Goal: Task Accomplishment & Management: Complete application form

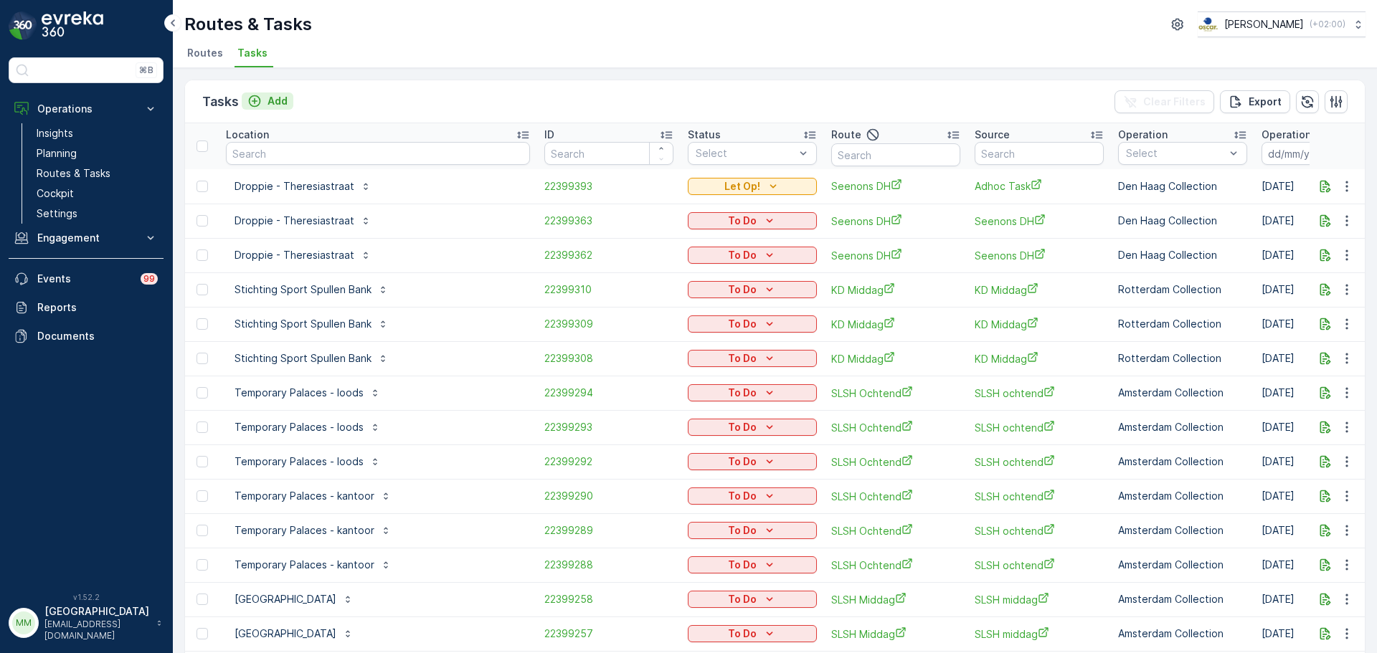
click at [290, 109] on button "Add" at bounding box center [268, 101] width 52 height 17
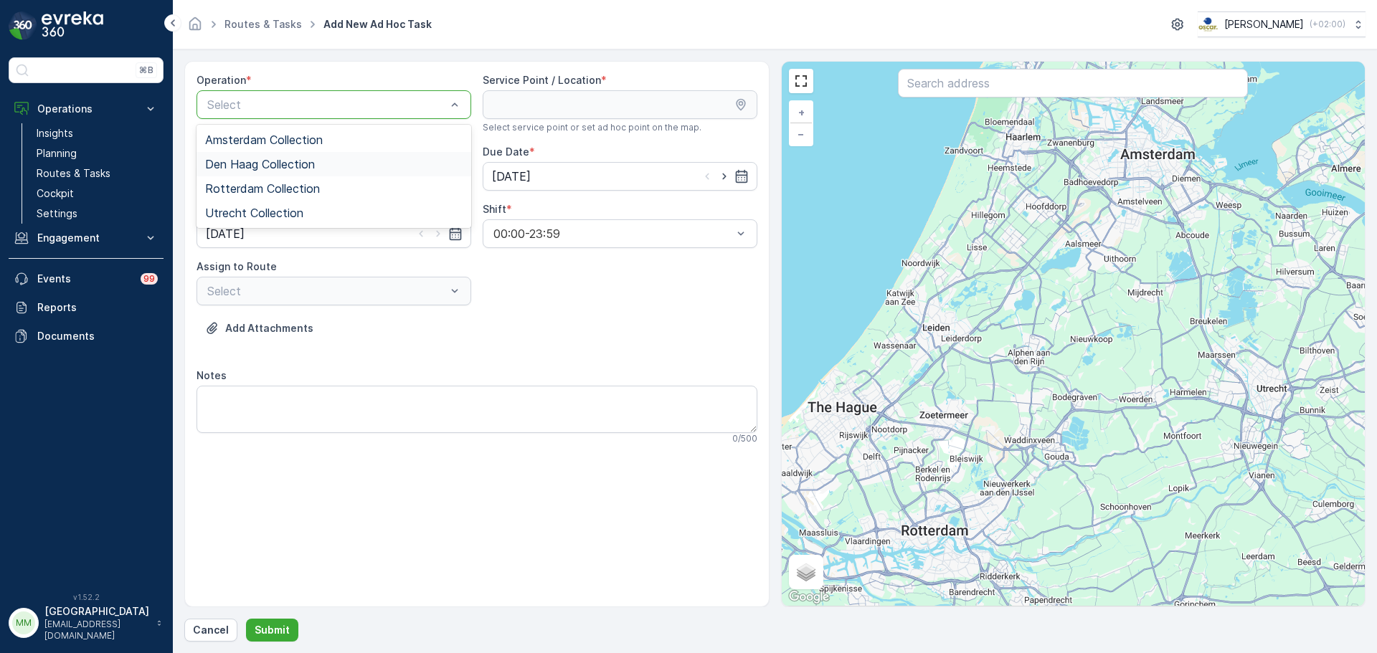
click at [290, 160] on span "Den Haag Collection" at bounding box center [260, 164] width 110 height 13
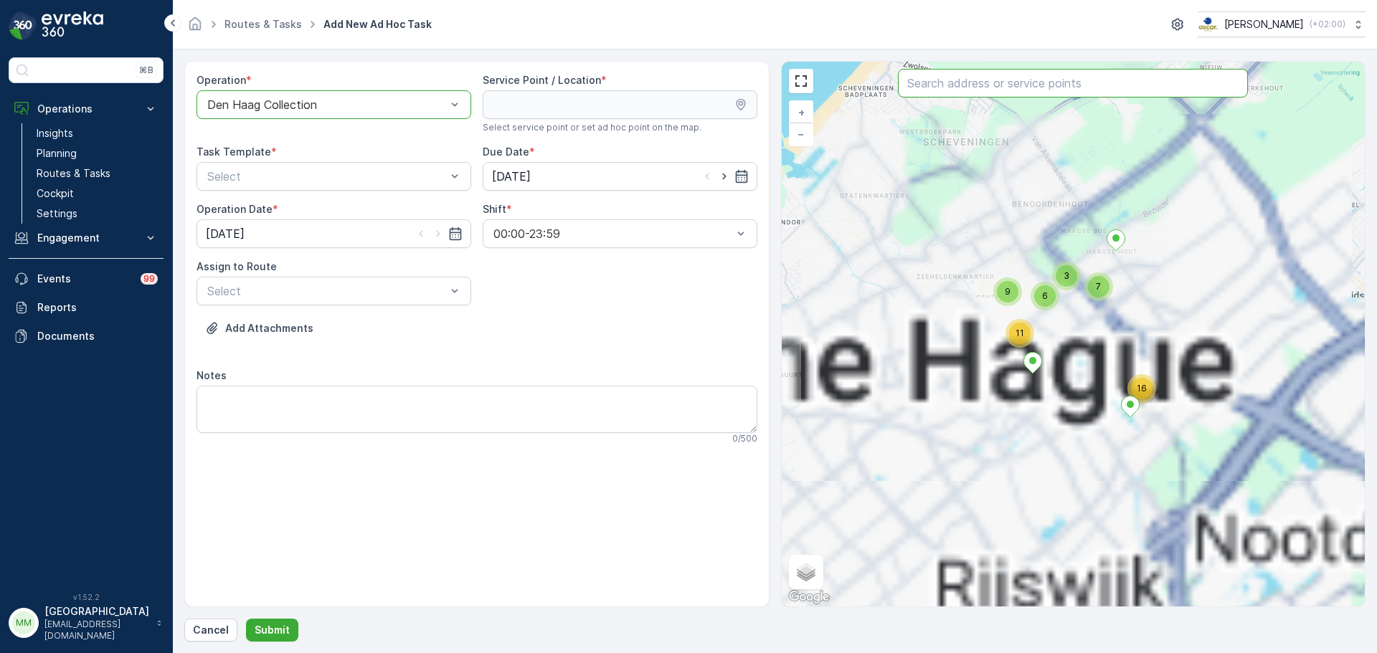
drag, startPoint x: 967, startPoint y: 85, endPoint x: 967, endPoint y: 97, distance: 12.2
click at [967, 89] on input "text" at bounding box center [1073, 83] width 350 height 29
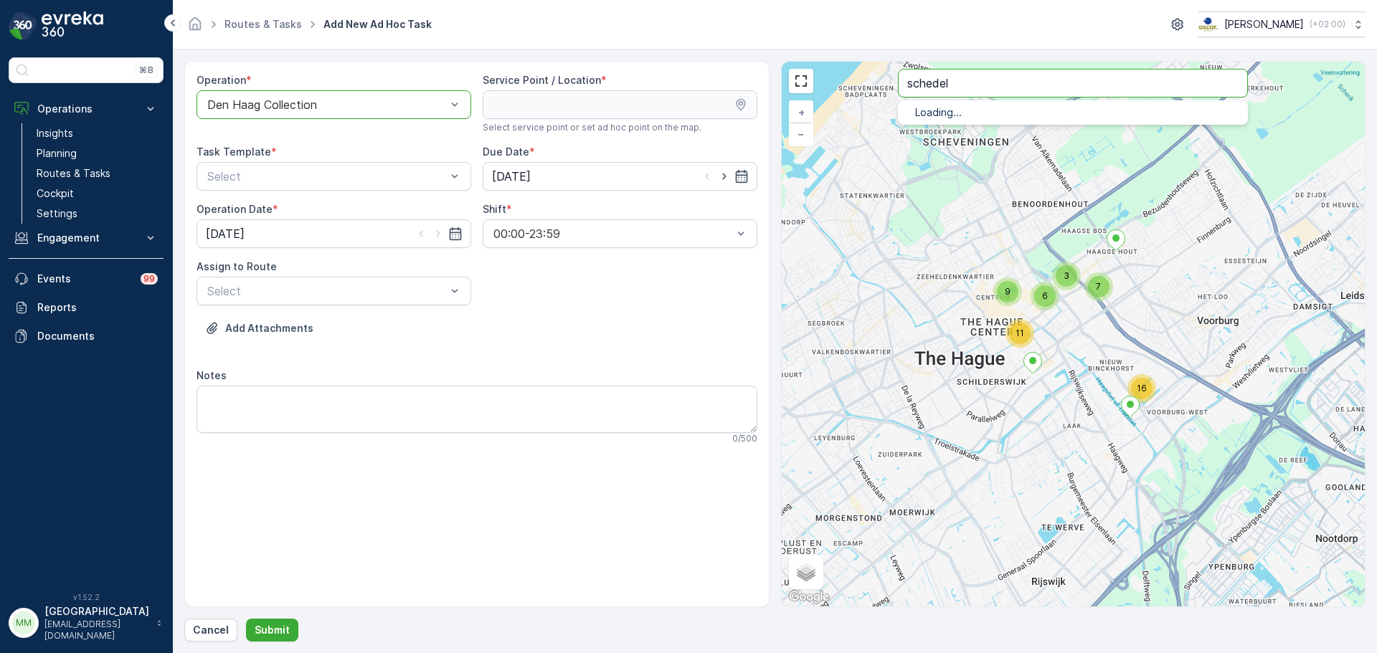
type input "schedel"
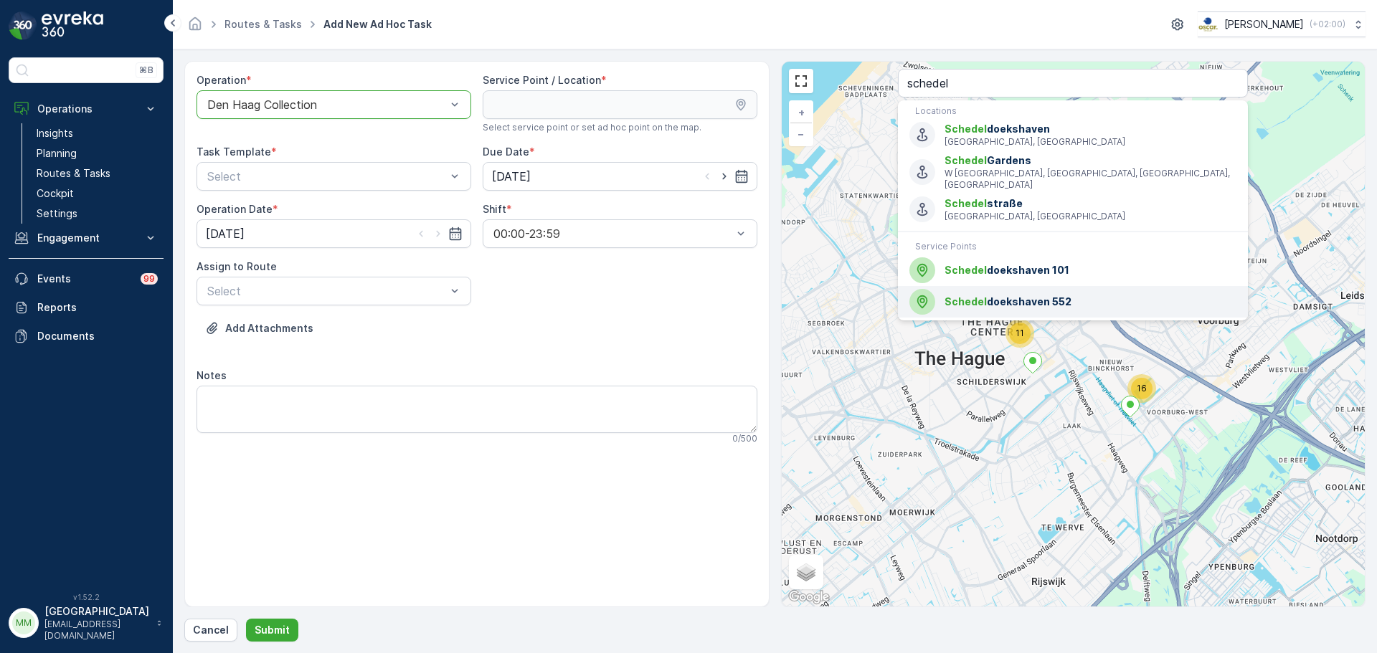
click at [1000, 304] on li "Schedel doekshaven 552" at bounding box center [1073, 302] width 350 height 32
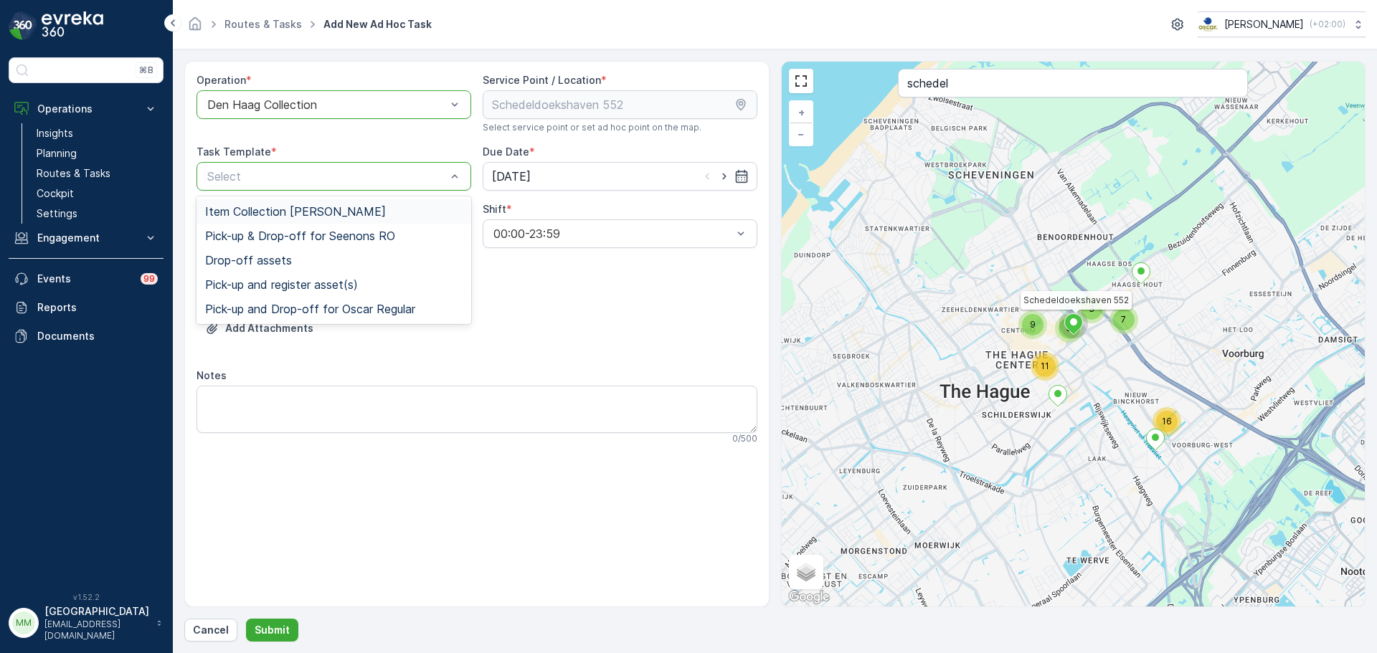
drag, startPoint x: 293, startPoint y: 212, endPoint x: 576, endPoint y: 213, distance: 282.6
click at [294, 212] on span "Item Collection [PERSON_NAME]" at bounding box center [295, 211] width 181 height 13
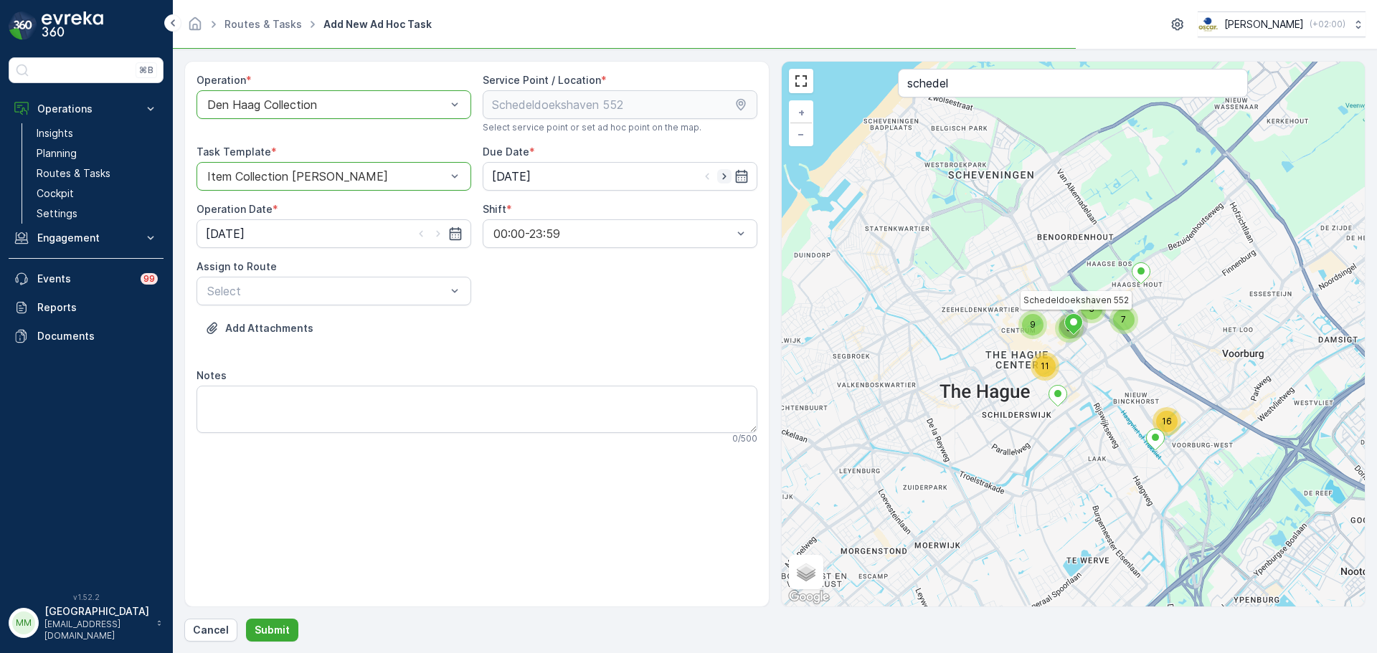
click at [723, 183] on icon "button" at bounding box center [724, 176] width 14 height 14
type input "[DATE]"
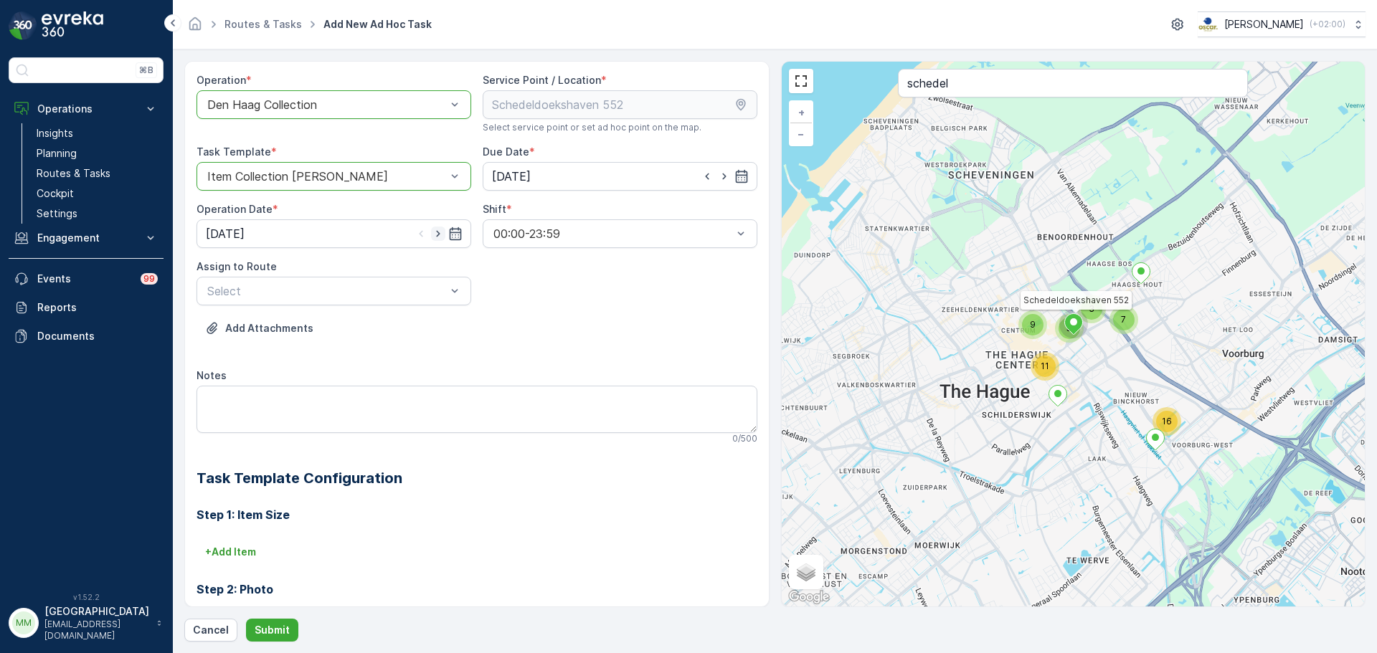
click at [436, 237] on icon "button" at bounding box center [438, 234] width 14 height 14
type input "[DATE]"
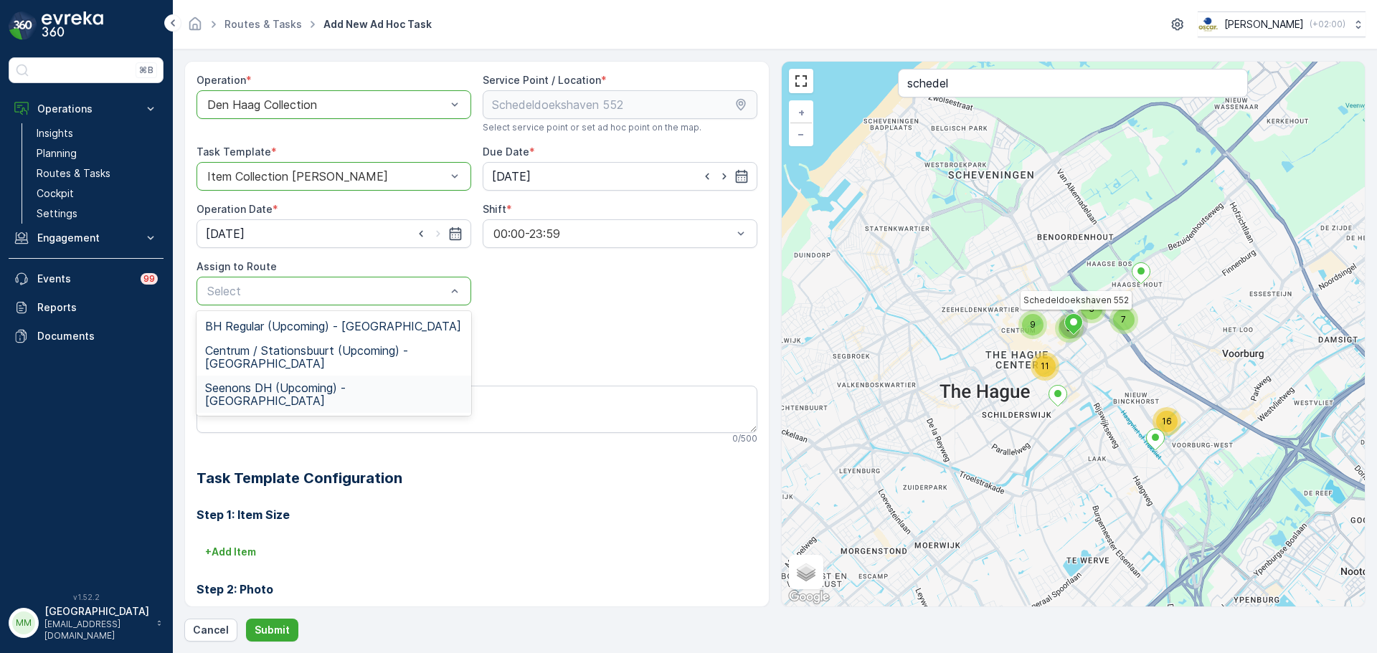
click at [344, 385] on span "Seenons DH (Upcoming) - [GEOGRAPHIC_DATA]" at bounding box center [333, 395] width 257 height 26
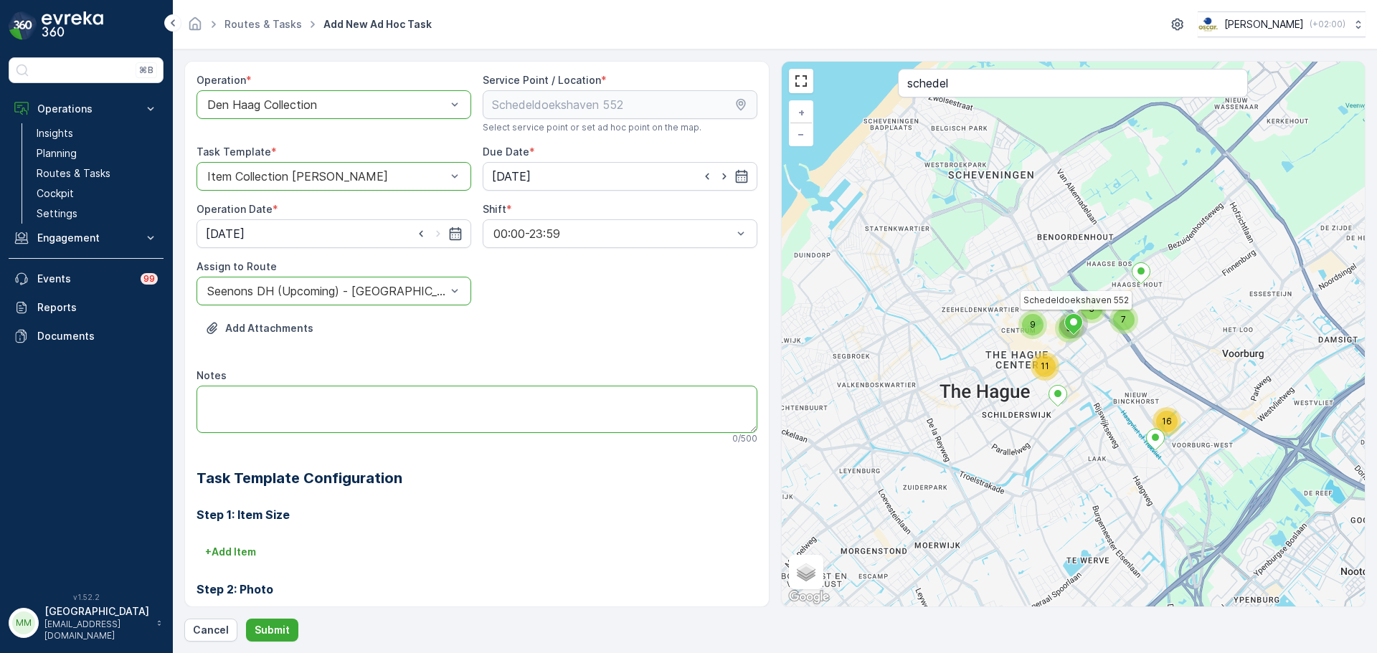
click at [345, 410] on textarea "Notes" at bounding box center [477, 409] width 561 height 47
type textarea "Graag ervoor zorgen dat er 9x 120L swill staan!"
click at [283, 633] on p "Submit" at bounding box center [272, 630] width 35 height 14
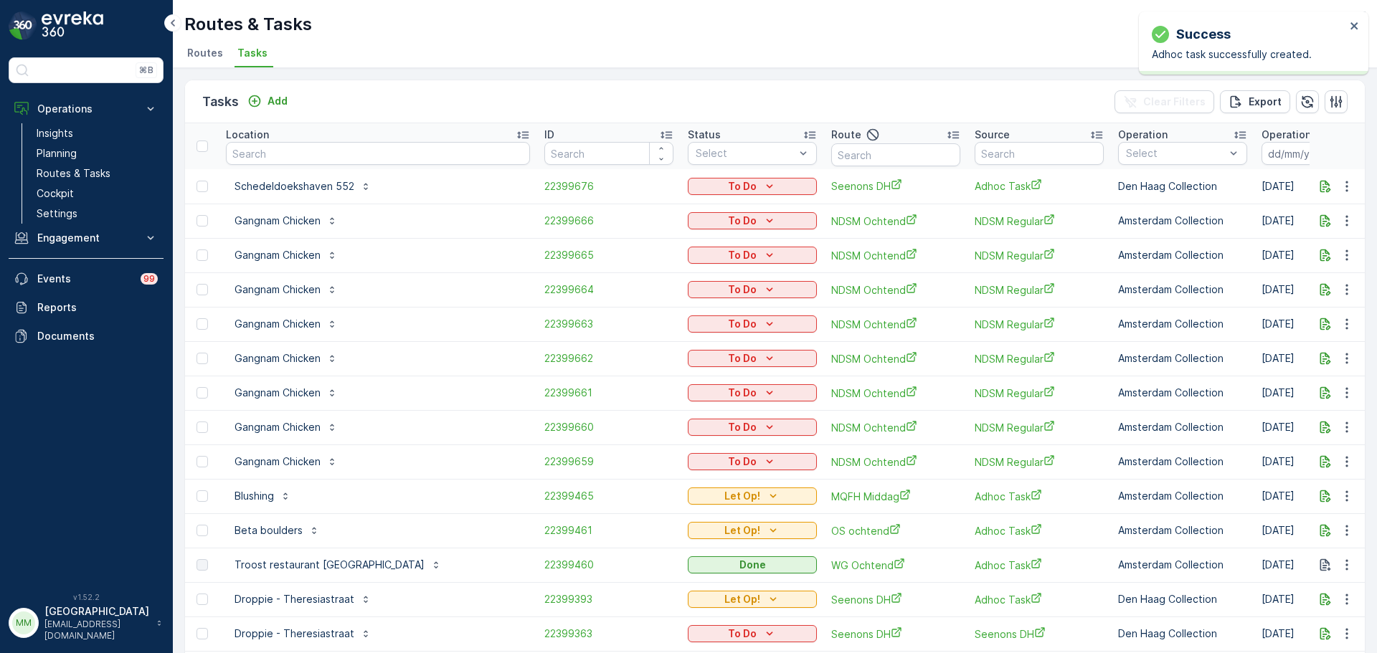
click at [716, 191] on div "To Do" at bounding box center [752, 186] width 118 height 14
click at [664, 247] on span "Let Op!" at bounding box center [651, 248] width 36 height 14
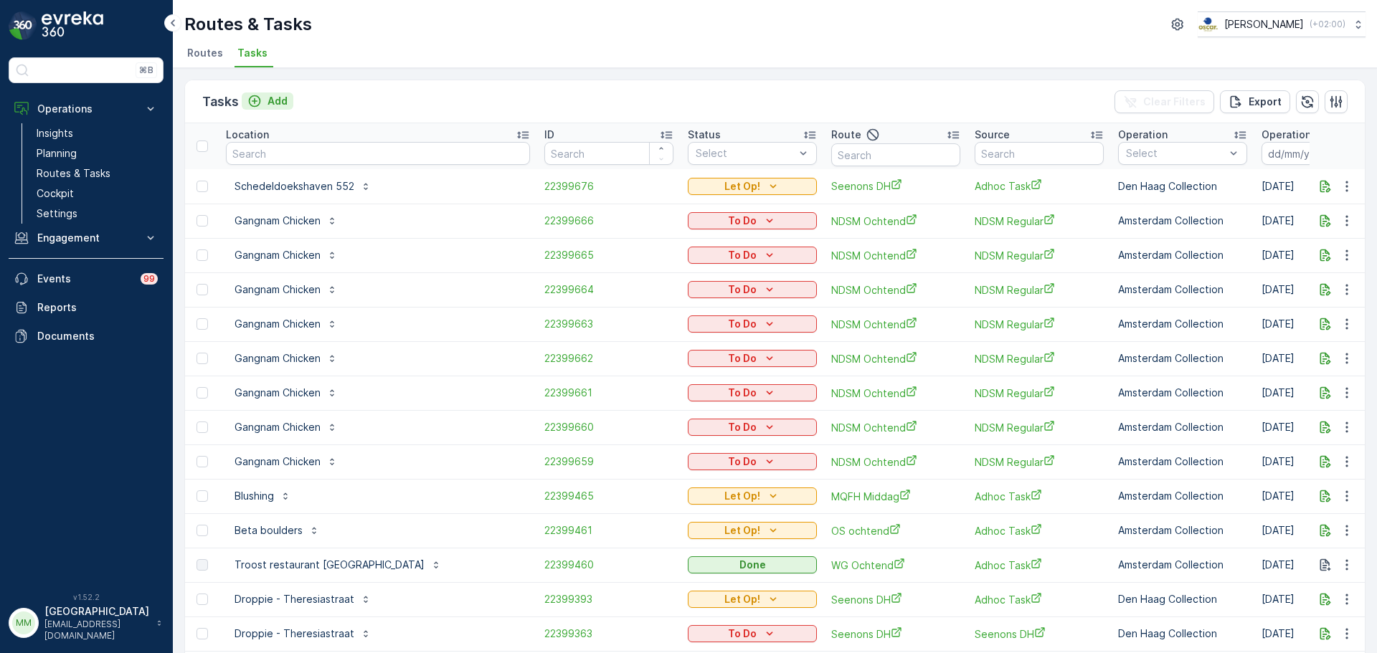
click at [274, 108] on p "Add" at bounding box center [278, 101] width 20 height 14
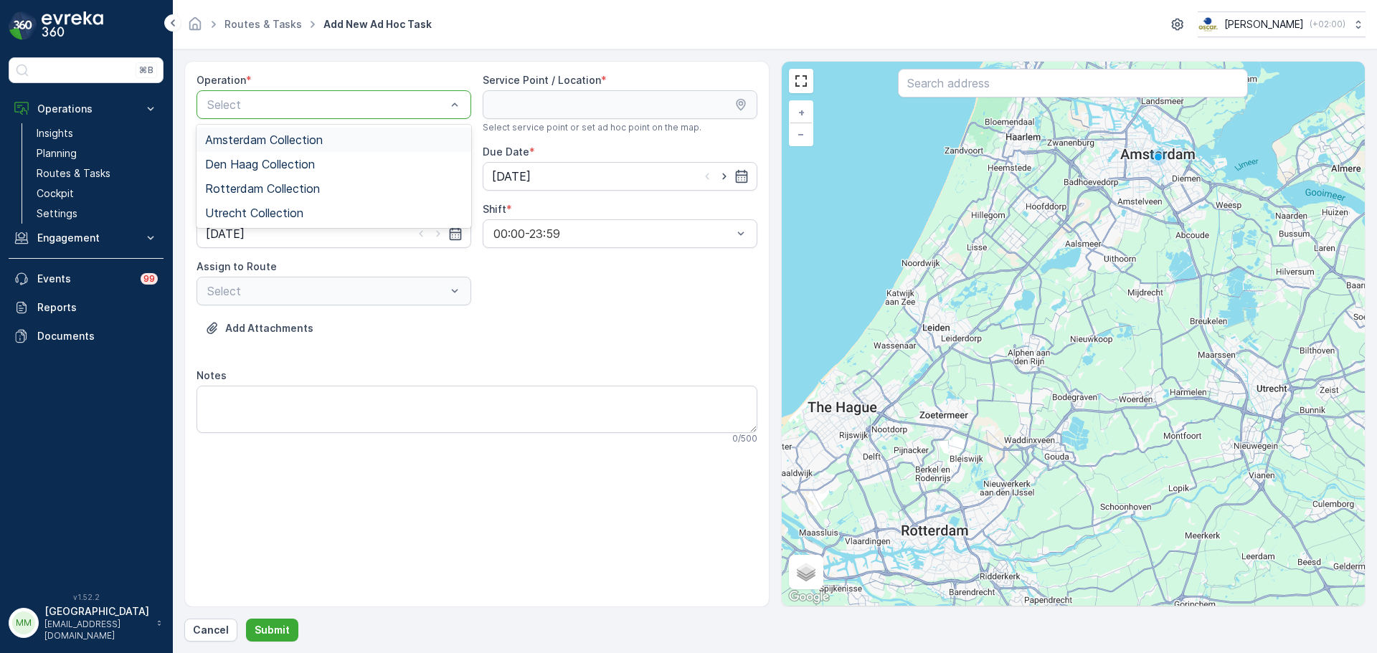
drag, startPoint x: 375, startPoint y: 106, endPoint x: 383, endPoint y: 118, distance: 14.5
click at [362, 141] on div "Amsterdam Collection" at bounding box center [333, 139] width 257 height 13
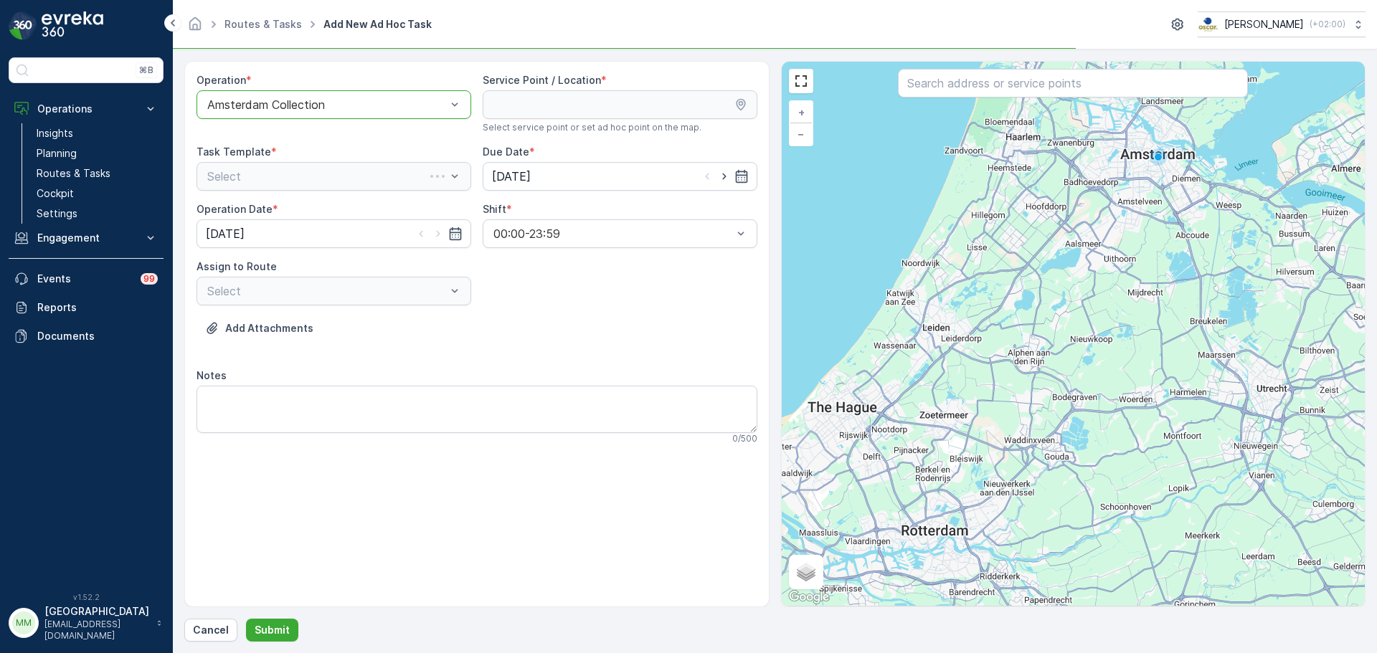
click at [1039, 96] on input "text" at bounding box center [1073, 83] width 350 height 29
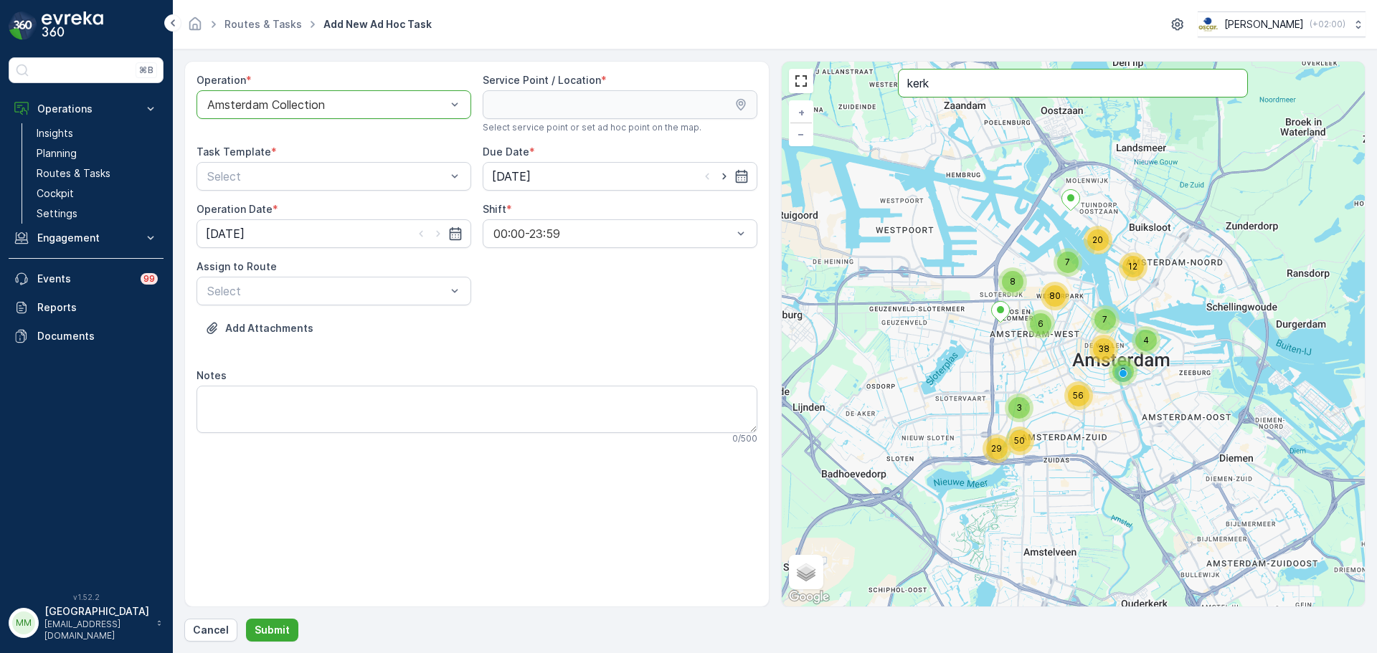
type input "kerk"
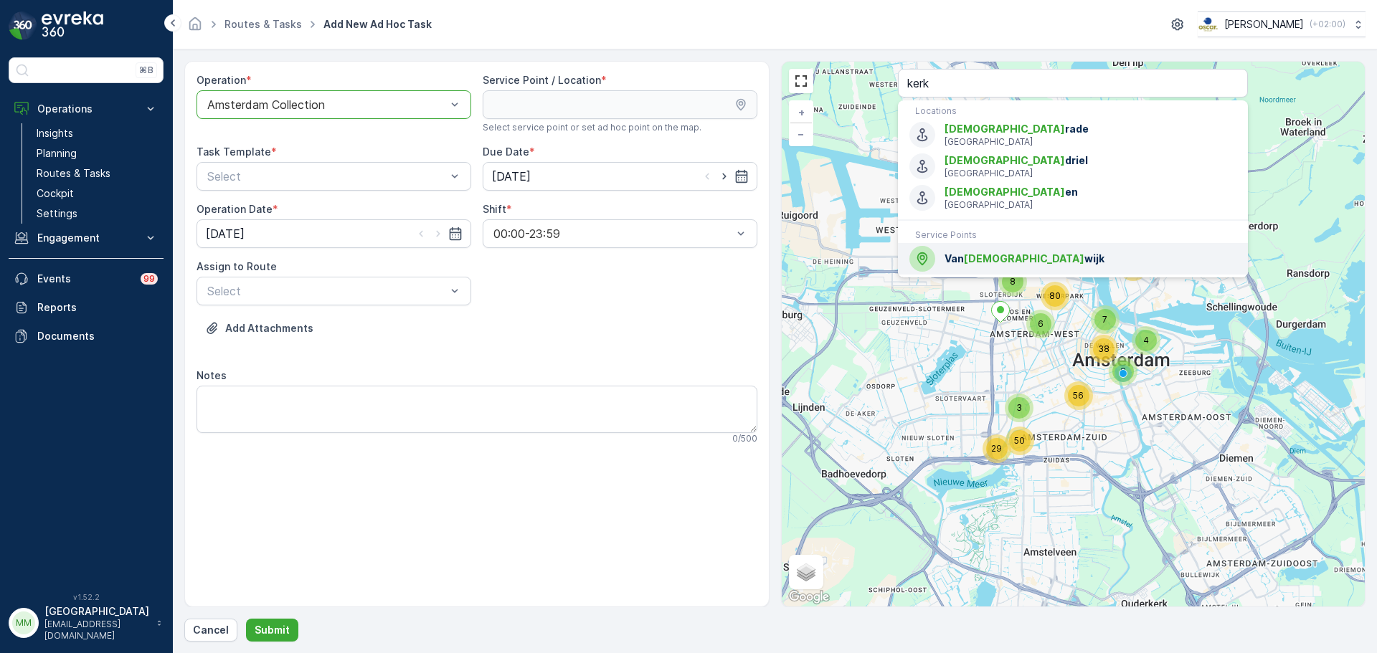
click at [969, 252] on span "[DEMOGRAPHIC_DATA]" at bounding box center [1024, 258] width 120 height 12
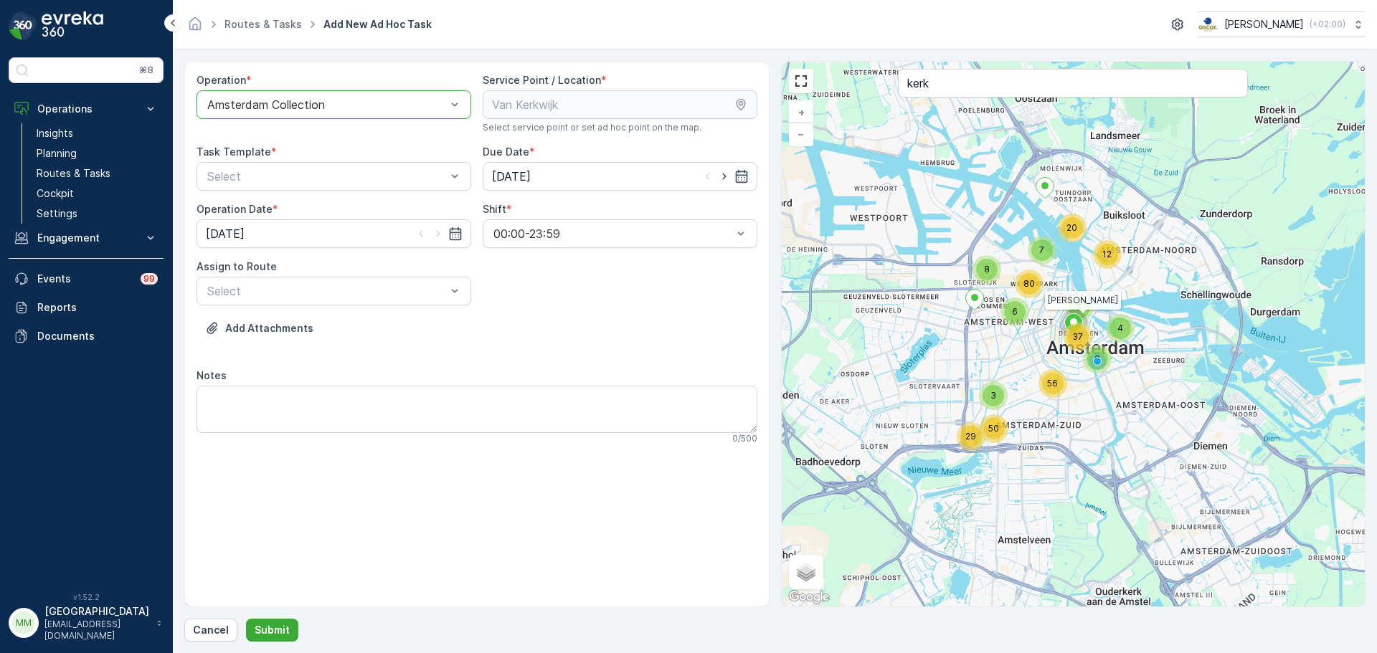
click at [376, 191] on div "Operation * option Amsterdam Collection, selected. Amsterdam Collection Service…" at bounding box center [477, 264] width 561 height 383
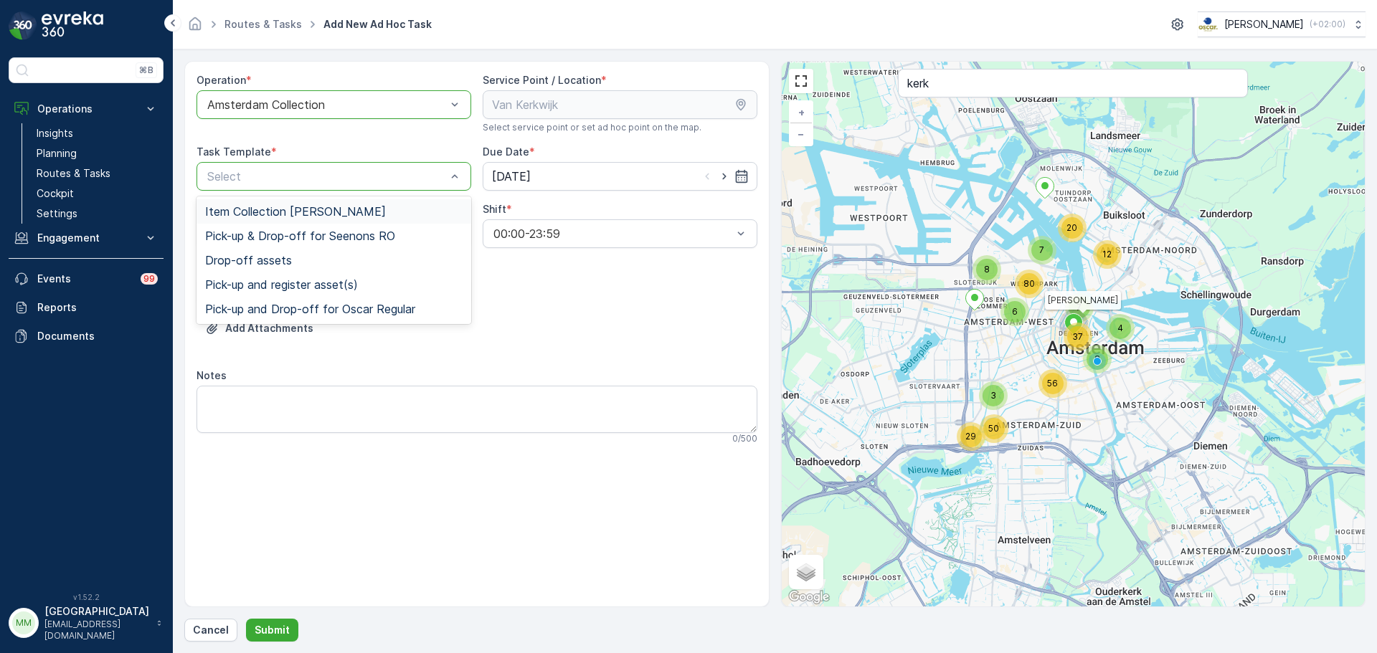
drag, startPoint x: 352, startPoint y: 212, endPoint x: 673, endPoint y: 205, distance: 320.7
click at [352, 213] on span "Item Collection [PERSON_NAME]" at bounding box center [295, 211] width 181 height 13
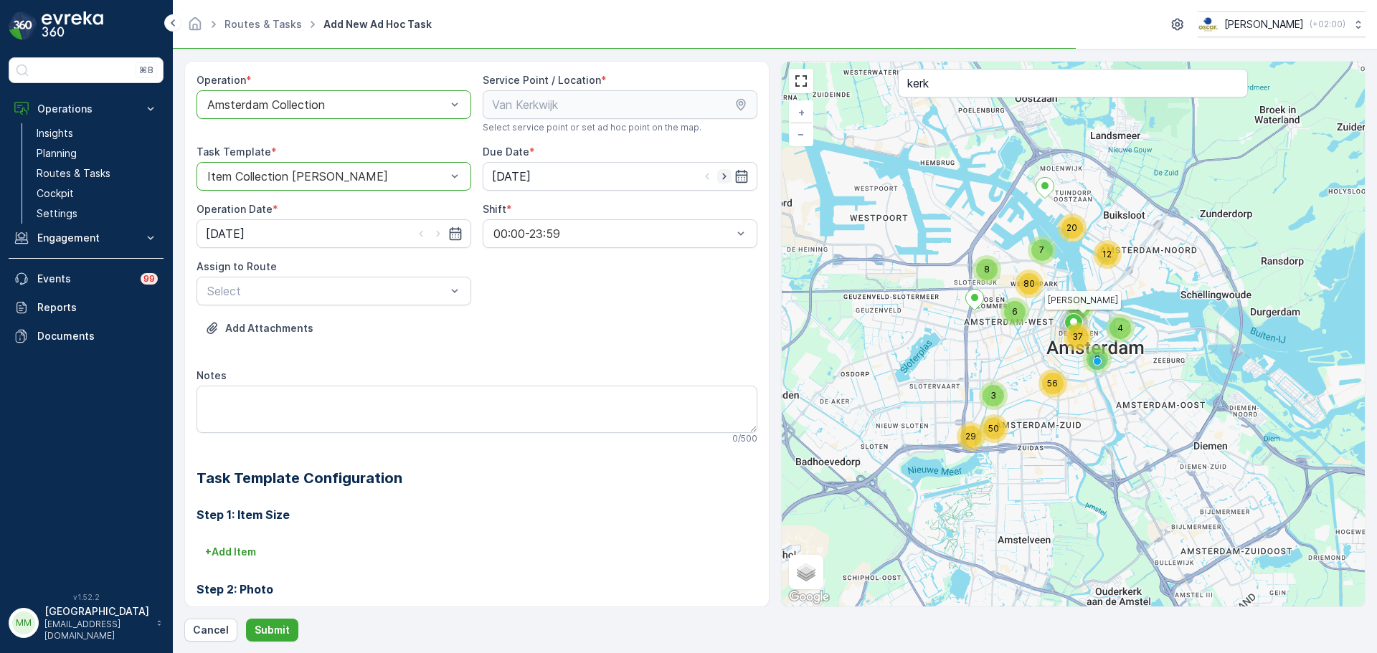
click at [721, 182] on icon "button" at bounding box center [724, 176] width 14 height 14
type input "[DATE]"
click at [436, 233] on icon "button" at bounding box center [438, 234] width 4 height 6
type input "[DATE]"
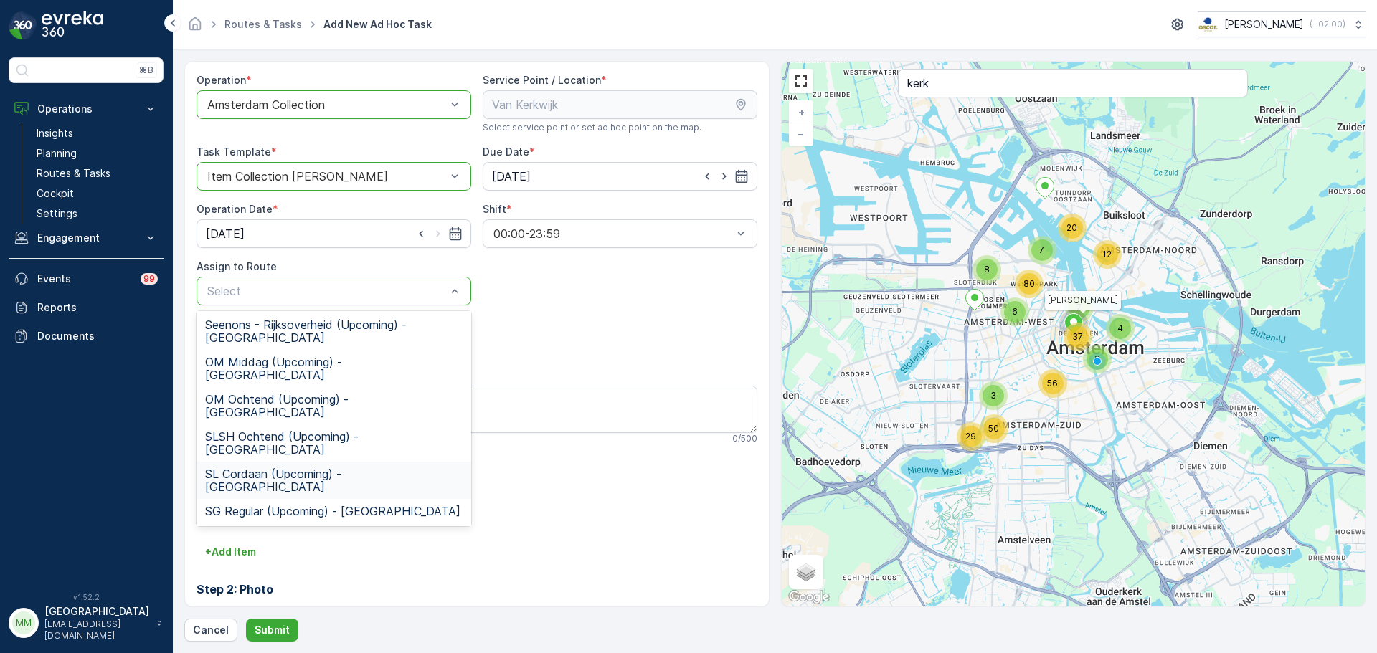
scroll to position [291, 0]
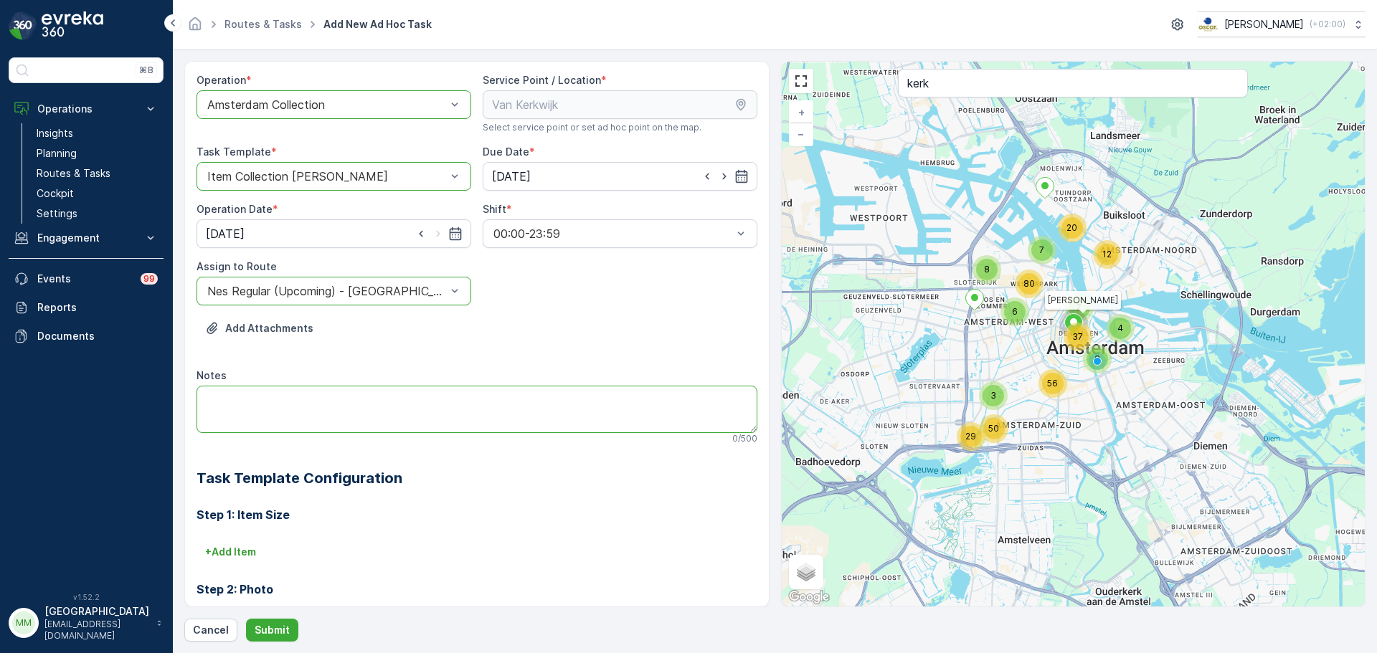
click at [304, 422] on textarea "Notes" at bounding box center [477, 409] width 561 height 47
click at [299, 402] on textarea "graag brengen± 6x 60L rollen restafval" at bounding box center [477, 409] width 561 height 47
type textarea "graag brengen: 6x 60L rollen restafval"
click at [282, 630] on p "Submit" at bounding box center [272, 630] width 35 height 14
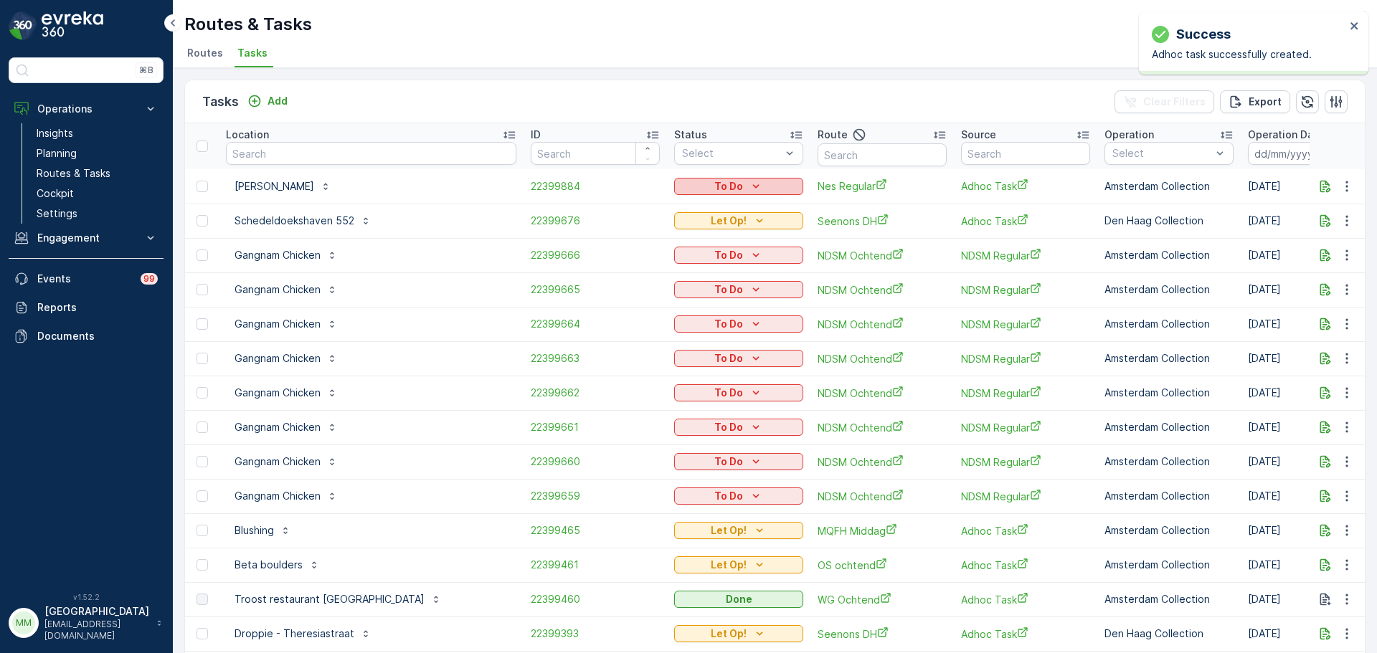
click at [696, 183] on div "To Do" at bounding box center [739, 186] width 118 height 14
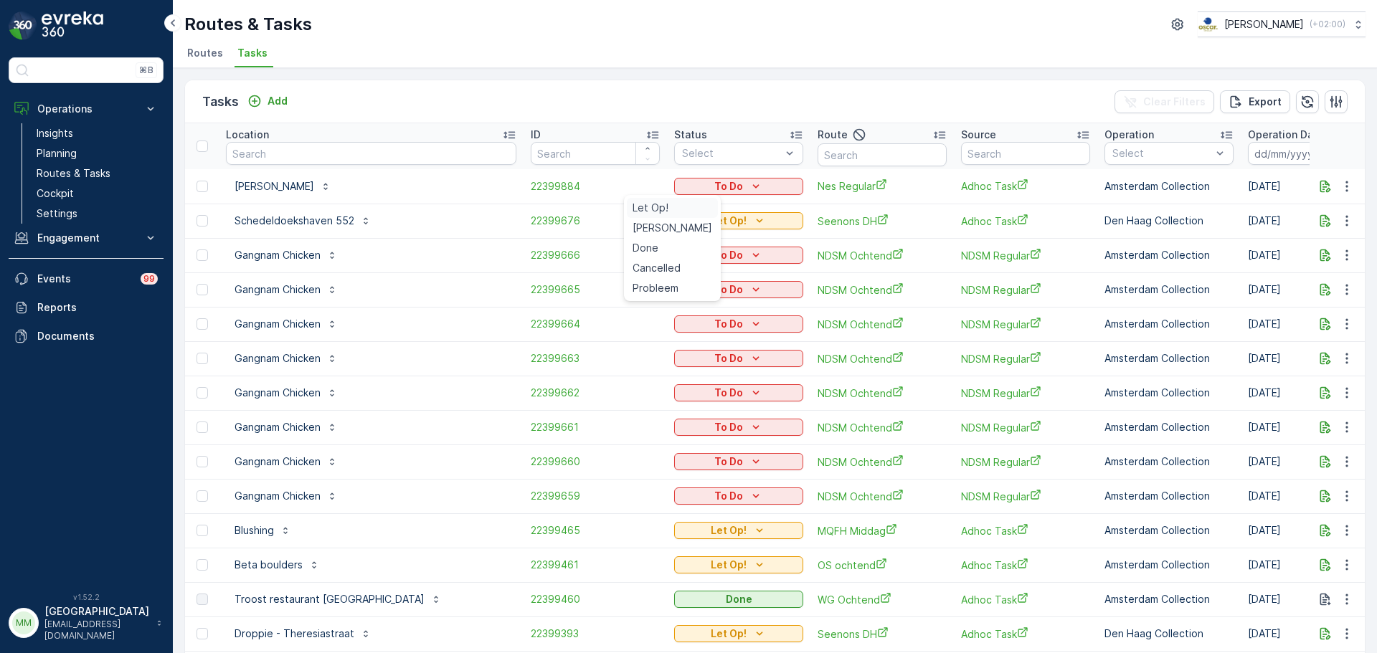
click at [666, 209] on span "Let Op!" at bounding box center [651, 208] width 36 height 14
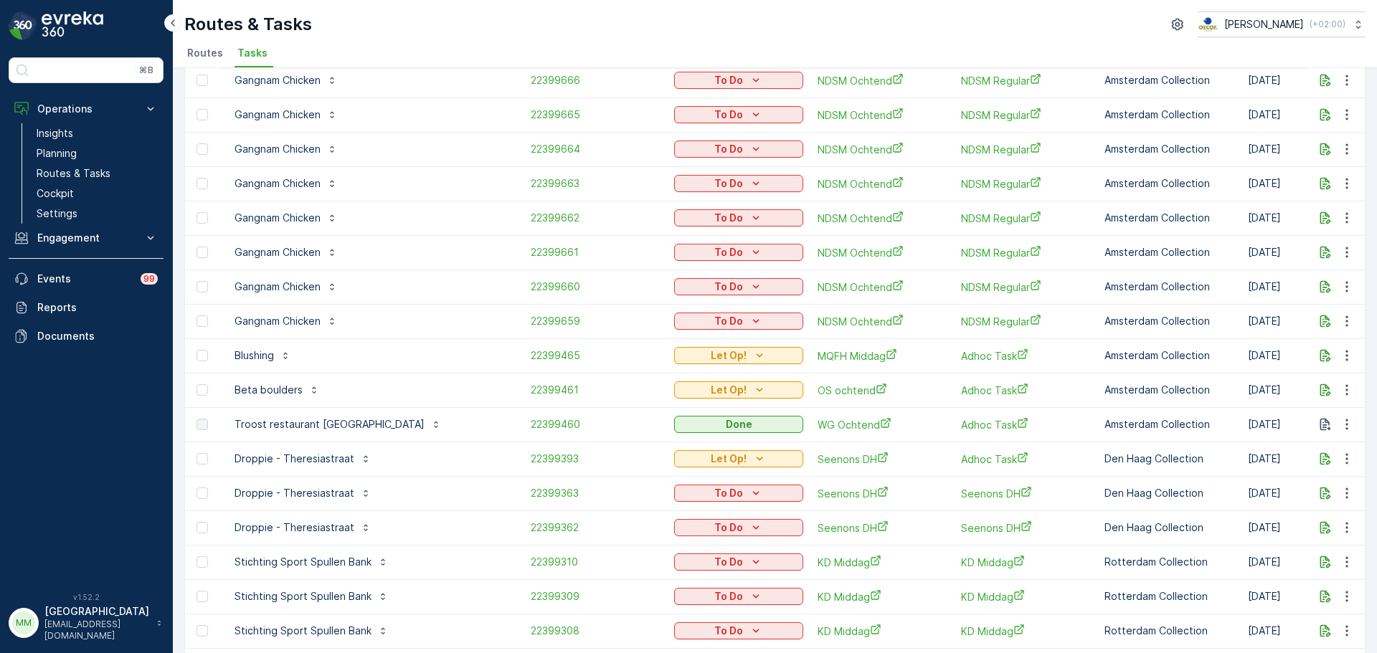
scroll to position [215, 0]
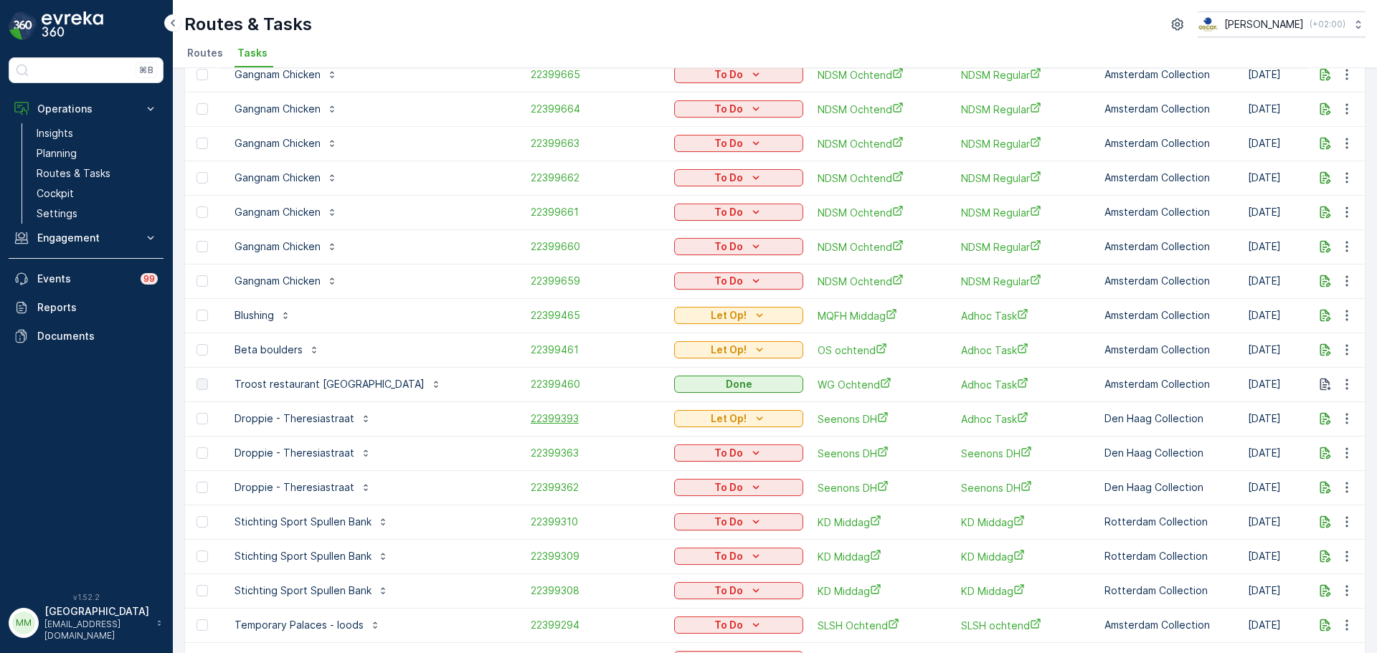
click at [531, 424] on span "22399393" at bounding box center [595, 419] width 129 height 14
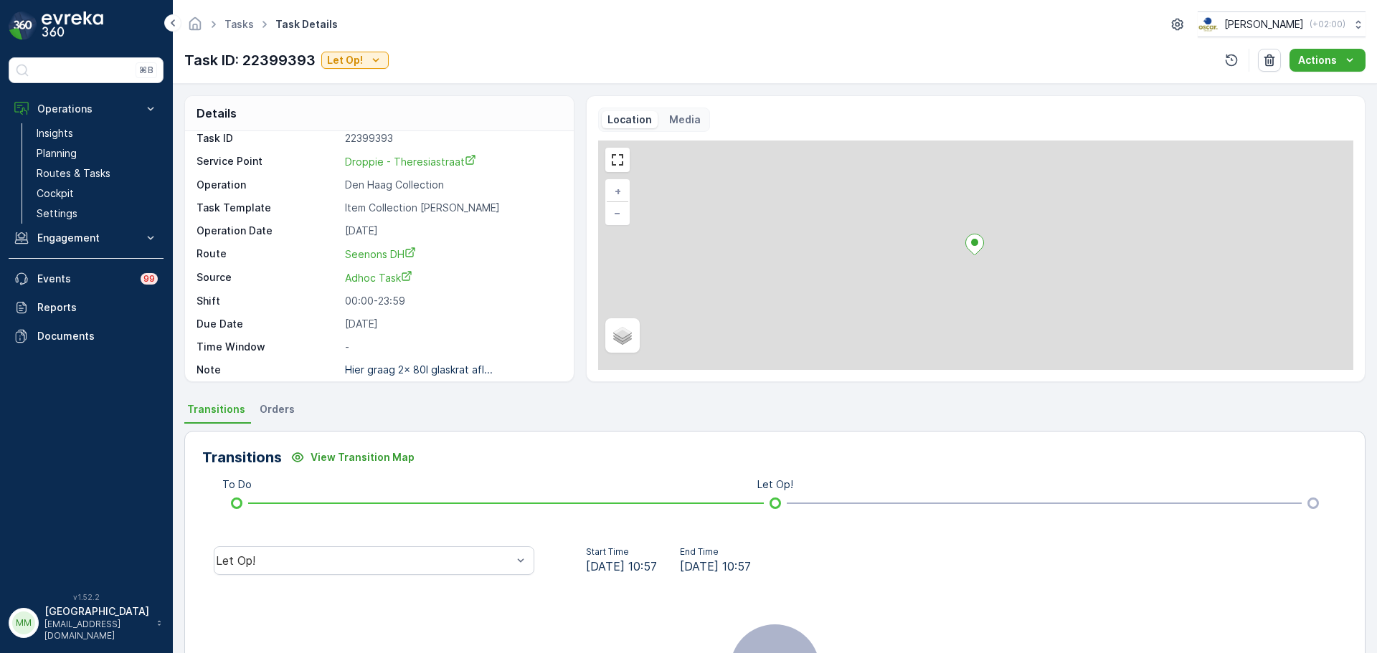
scroll to position [19, 0]
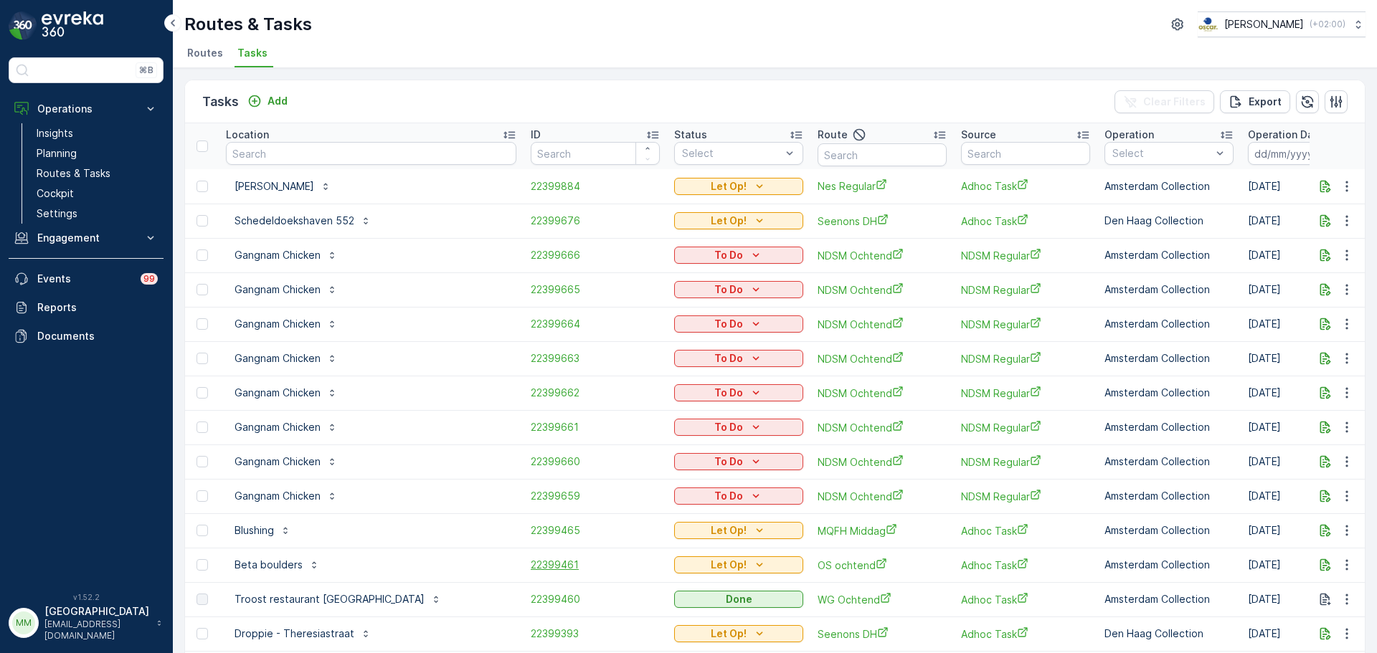
scroll to position [287, 0]
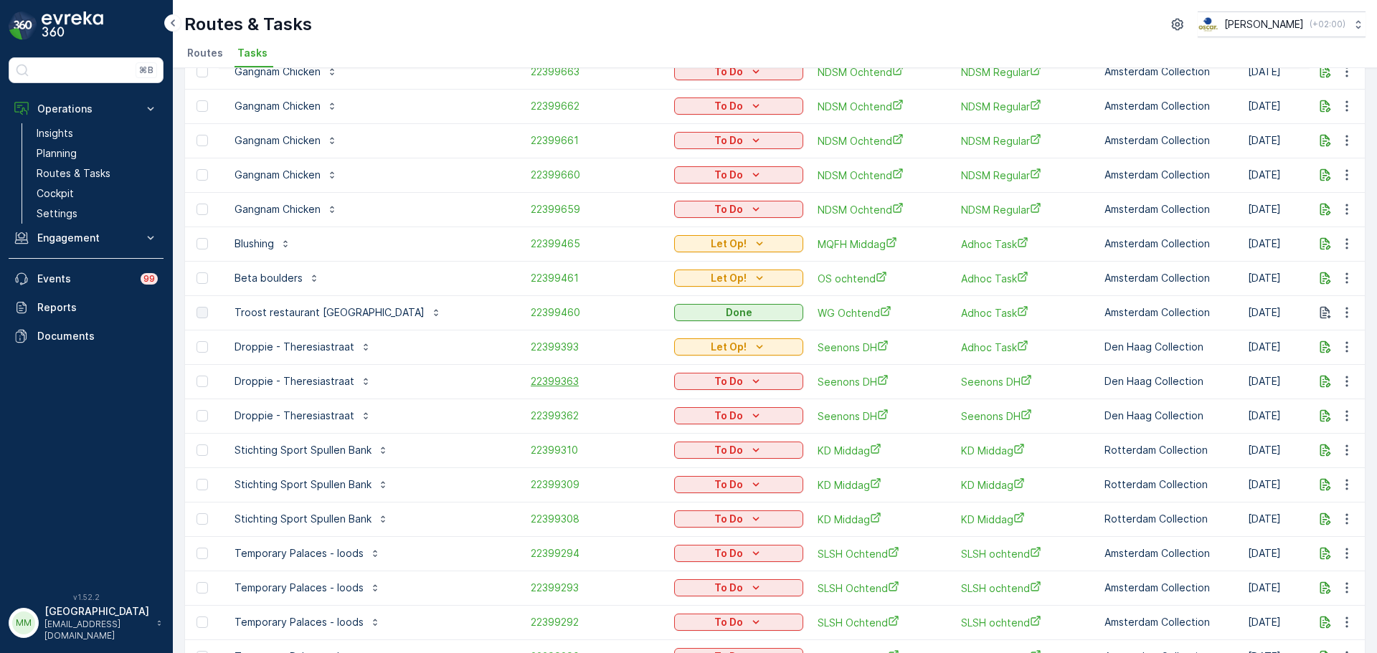
click at [531, 384] on span "22399363" at bounding box center [595, 381] width 129 height 14
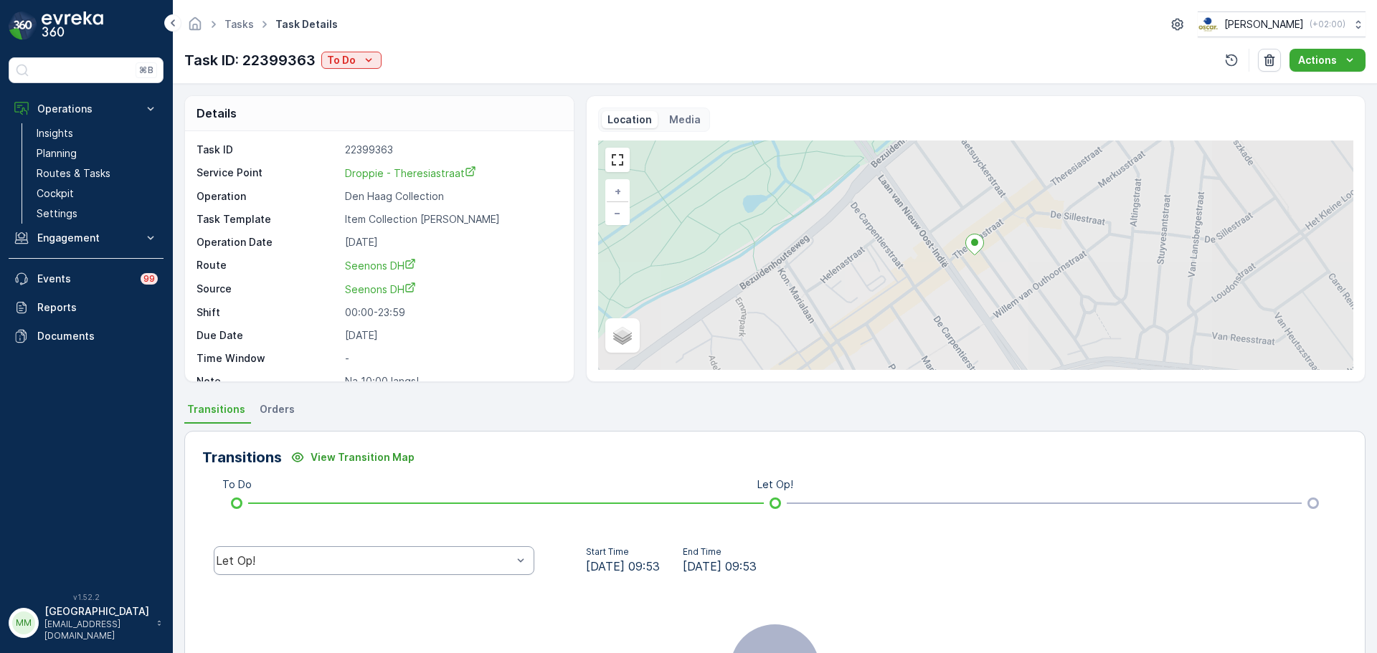
click at [358, 546] on div "Let Op!" at bounding box center [374, 561] width 344 height 46
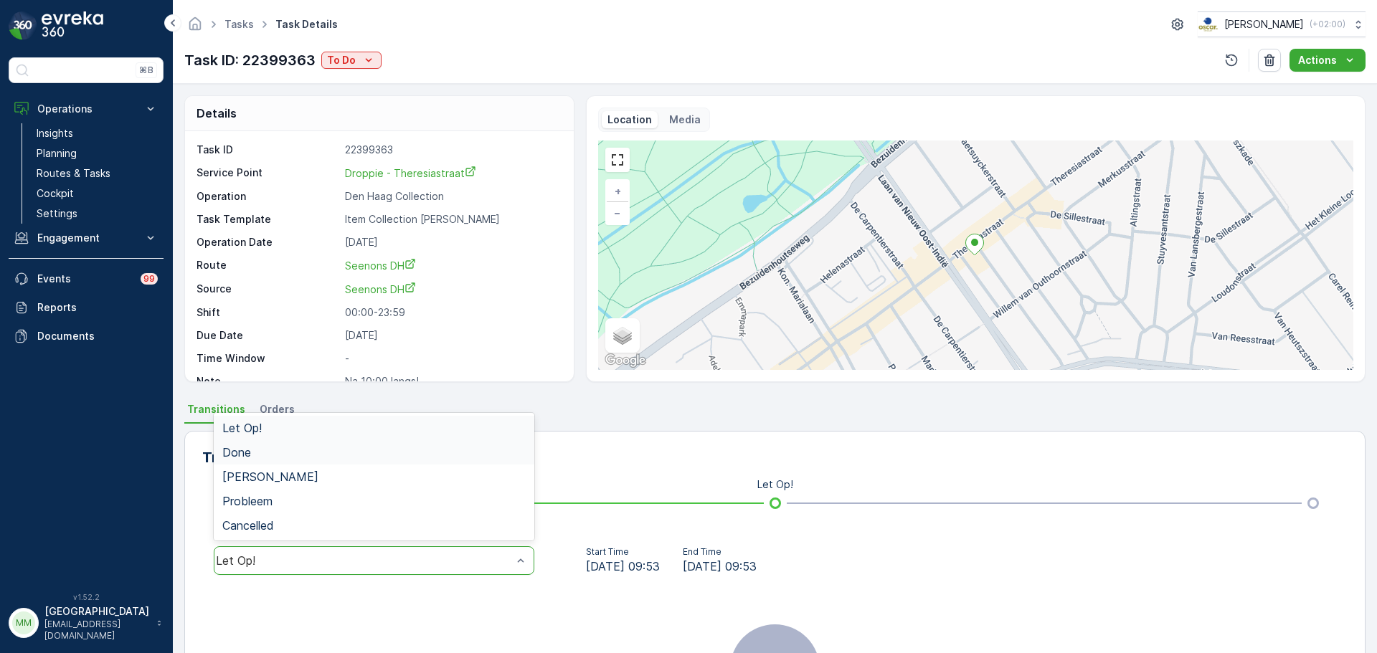
click at [269, 453] on div "Done" at bounding box center [373, 452] width 303 height 13
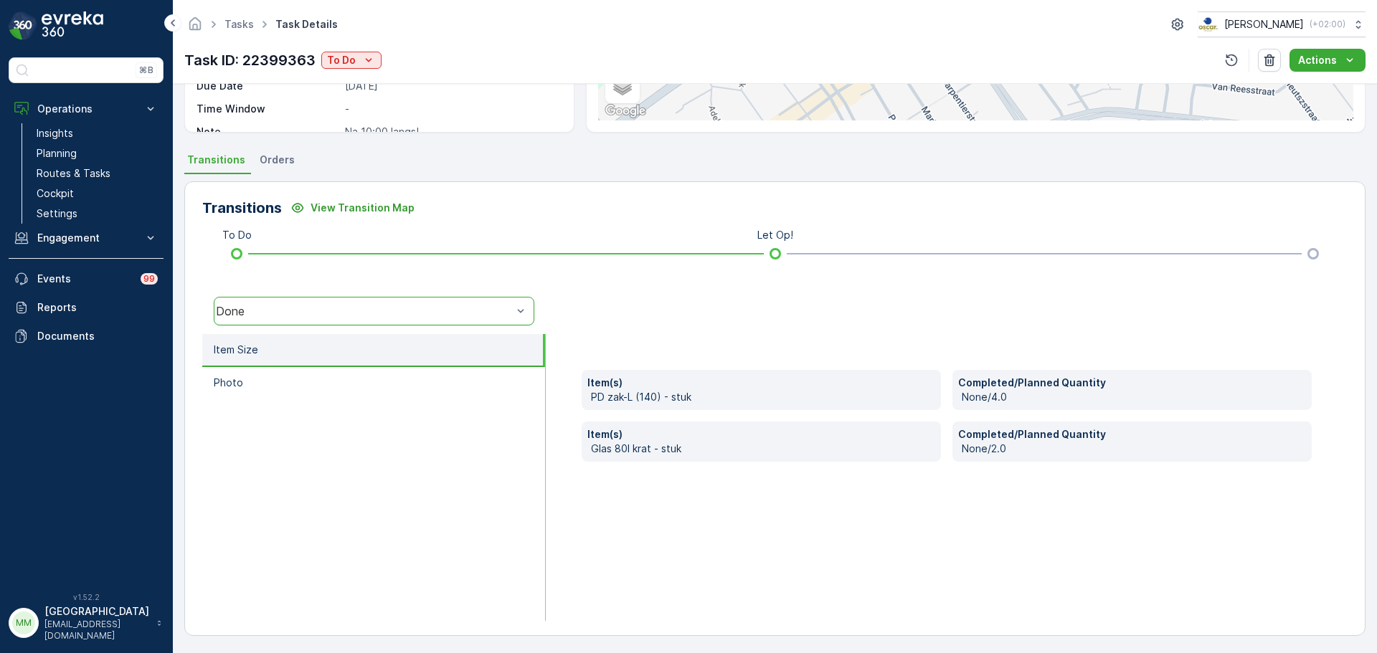
scroll to position [251, 0]
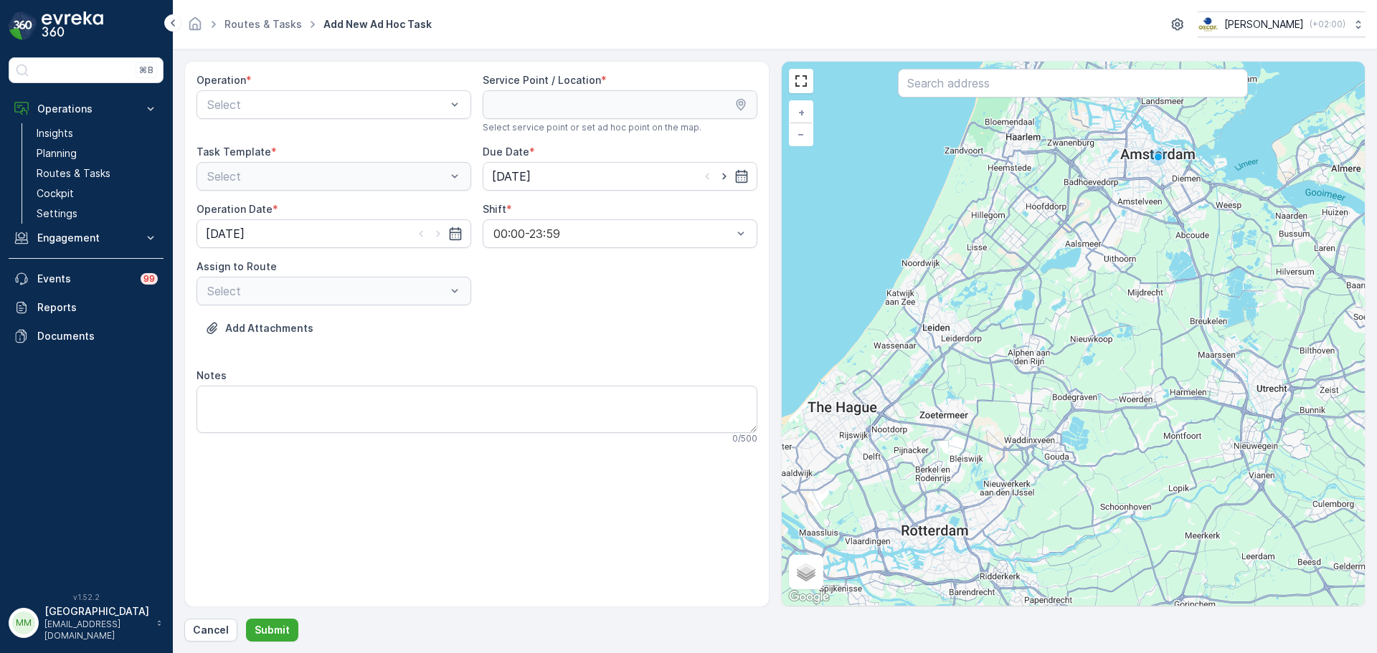
click at [306, 70] on div "Operation * Select Service Point / Location * Select service point or set ad ho…" at bounding box center [476, 334] width 585 height 546
click at [297, 113] on div "Select" at bounding box center [334, 104] width 275 height 29
click at [290, 136] on span "Amsterdam Collection" at bounding box center [264, 139] width 118 height 13
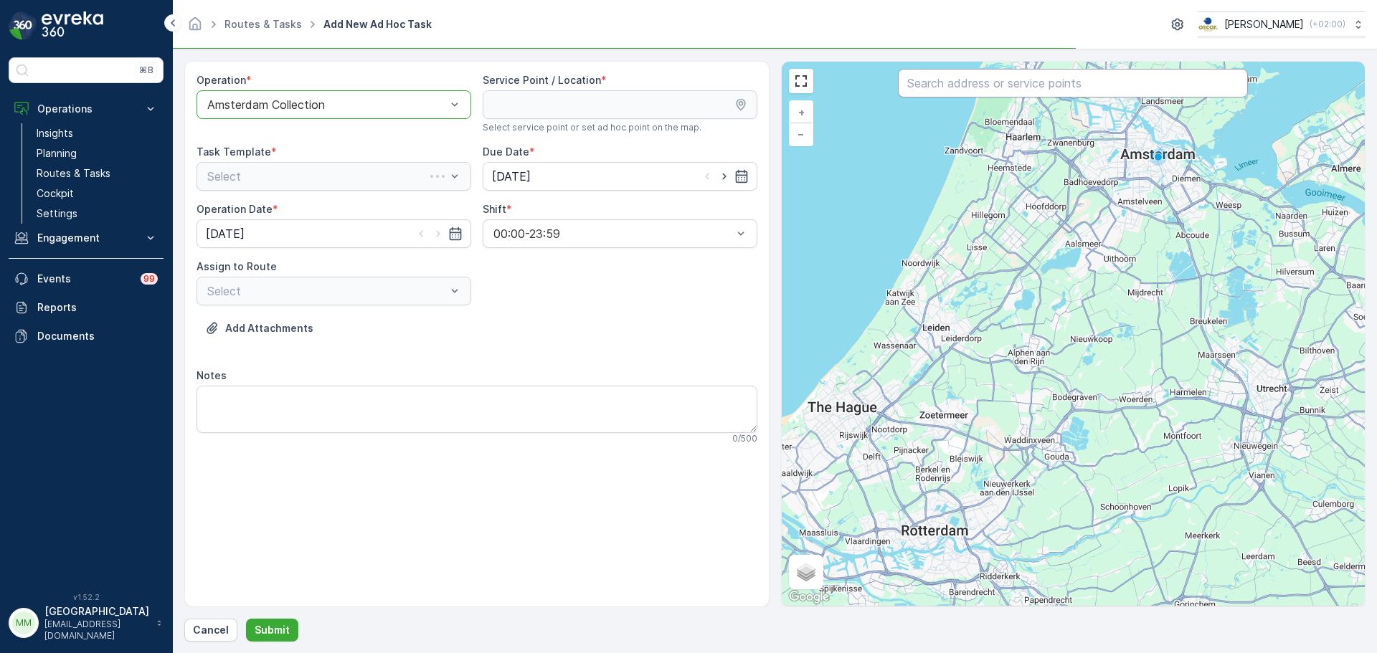
click at [929, 87] on input "text" at bounding box center [1073, 83] width 350 height 29
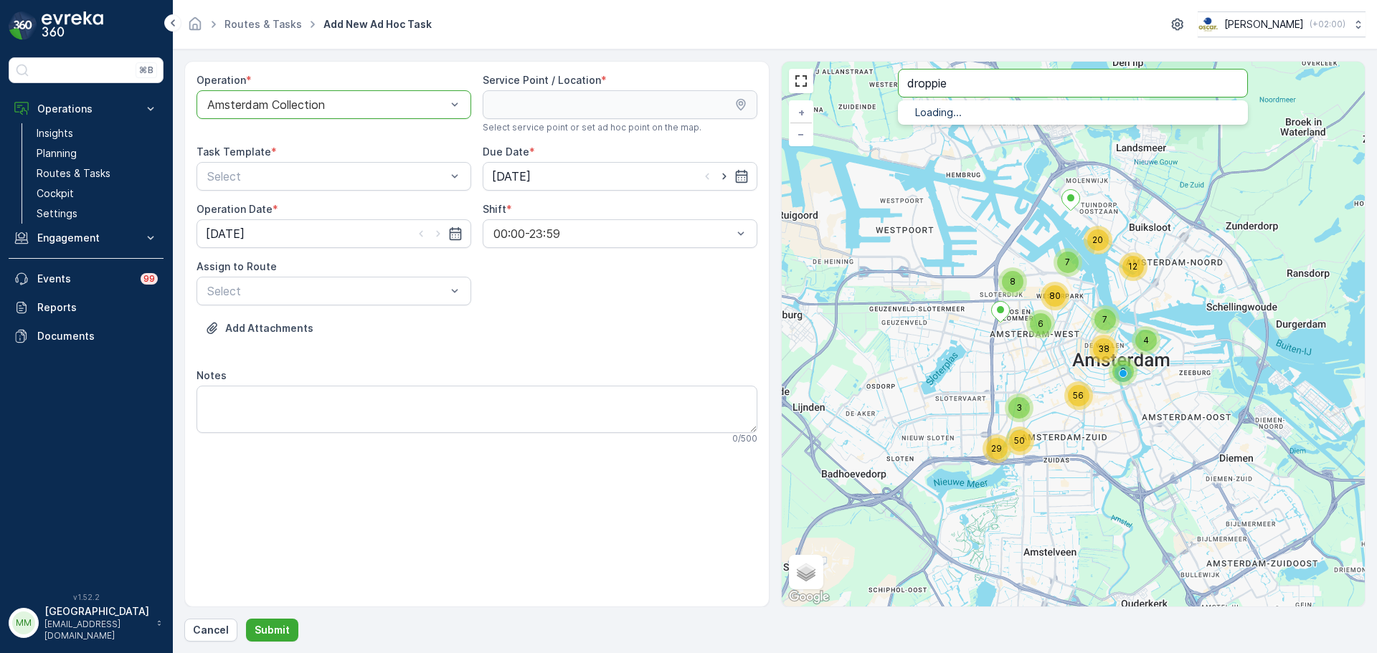
type input "droppie"
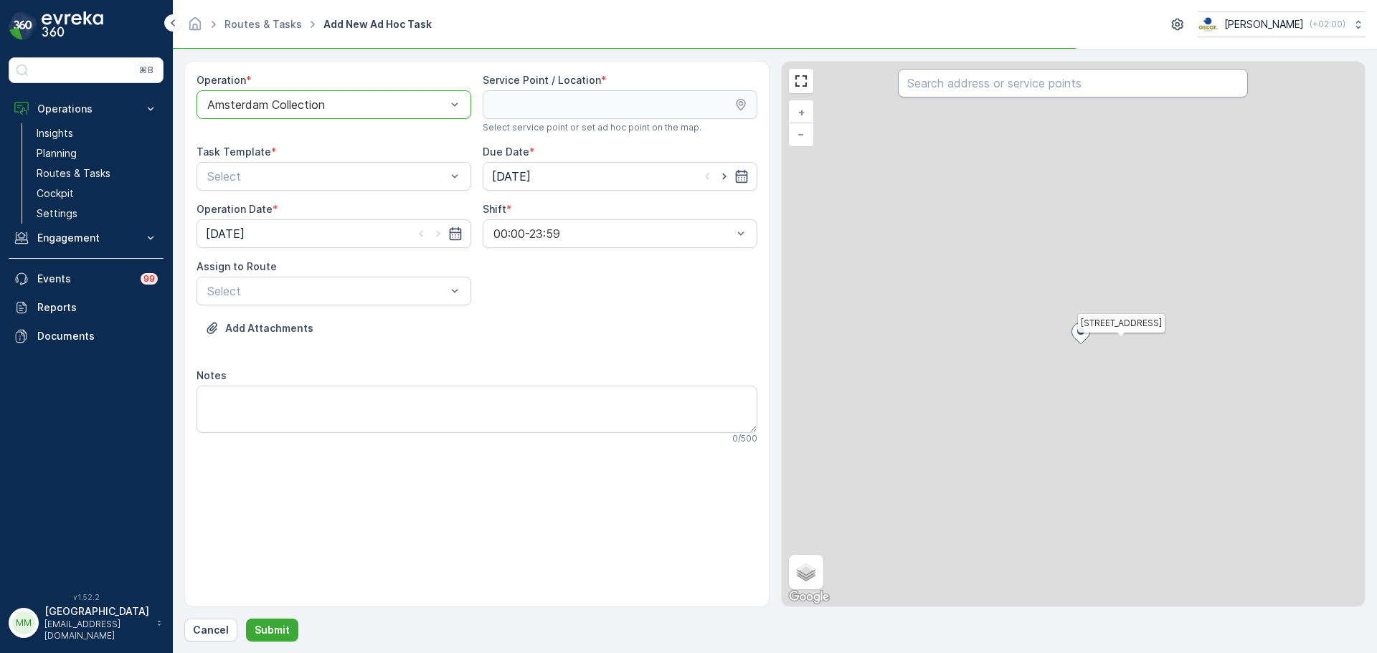
click at [975, 86] on input "text" at bounding box center [1073, 83] width 350 height 29
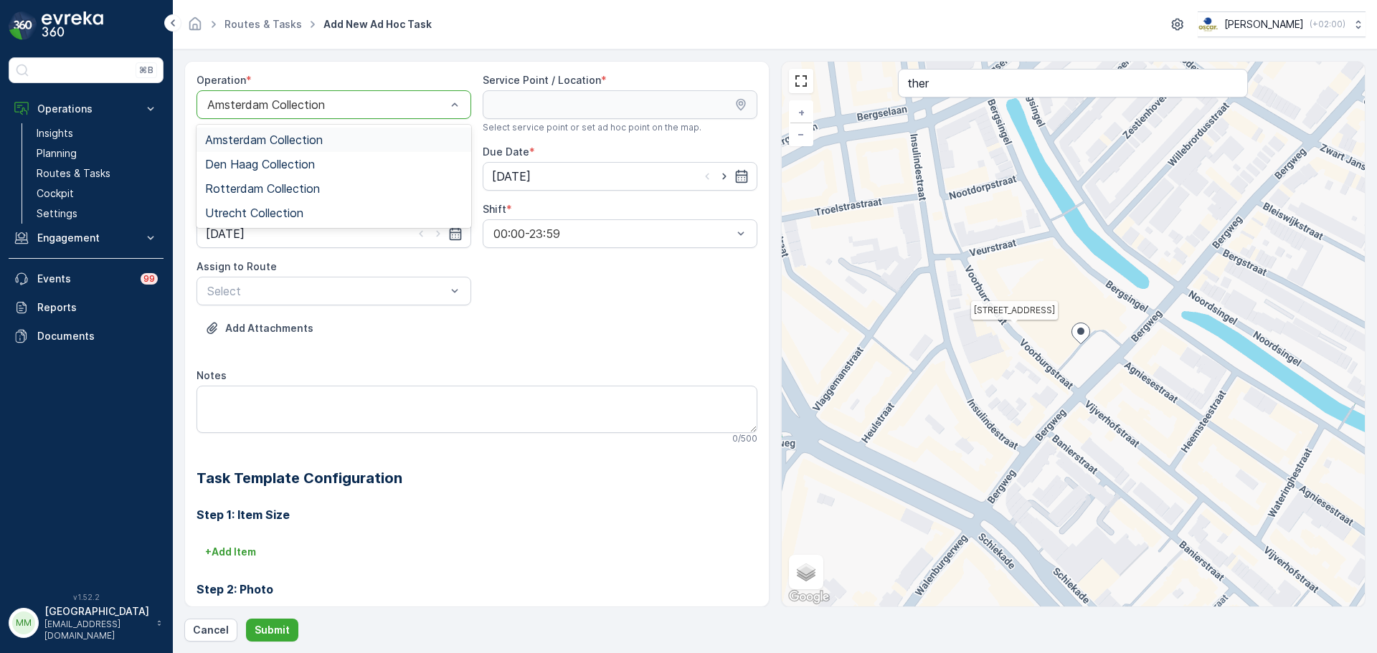
click at [336, 95] on div "Amsterdam Collection" at bounding box center [334, 104] width 275 height 29
click at [288, 169] on span "Den Haag Collection" at bounding box center [260, 164] width 110 height 13
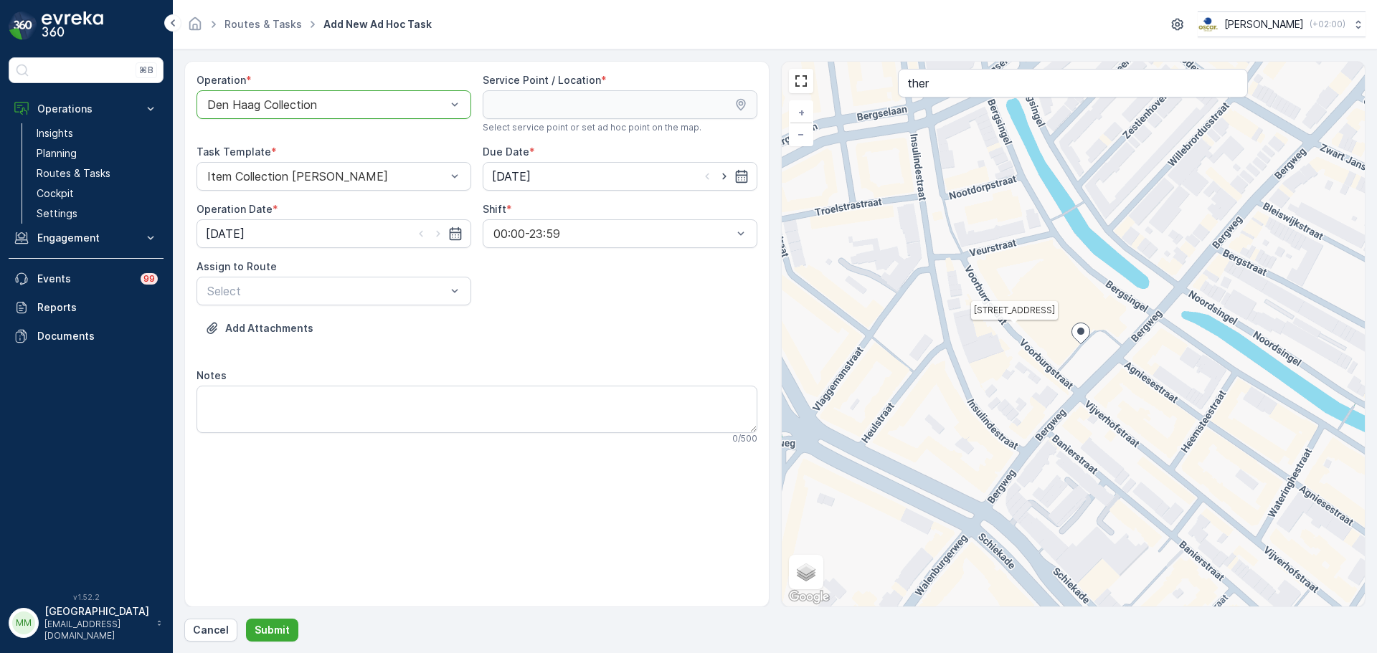
drag, startPoint x: 972, startPoint y: 94, endPoint x: 868, endPoint y: 92, distance: 103.3
click at [868, 92] on div "3 2 4 2 2 2 3 2 2 2 3 2 2 2 2 4 2 2 2 2 2 2 2 2 3 2 4 3 2 4 2 2 2 2 2 9 3 2 3 2…" at bounding box center [1074, 334] width 584 height 545
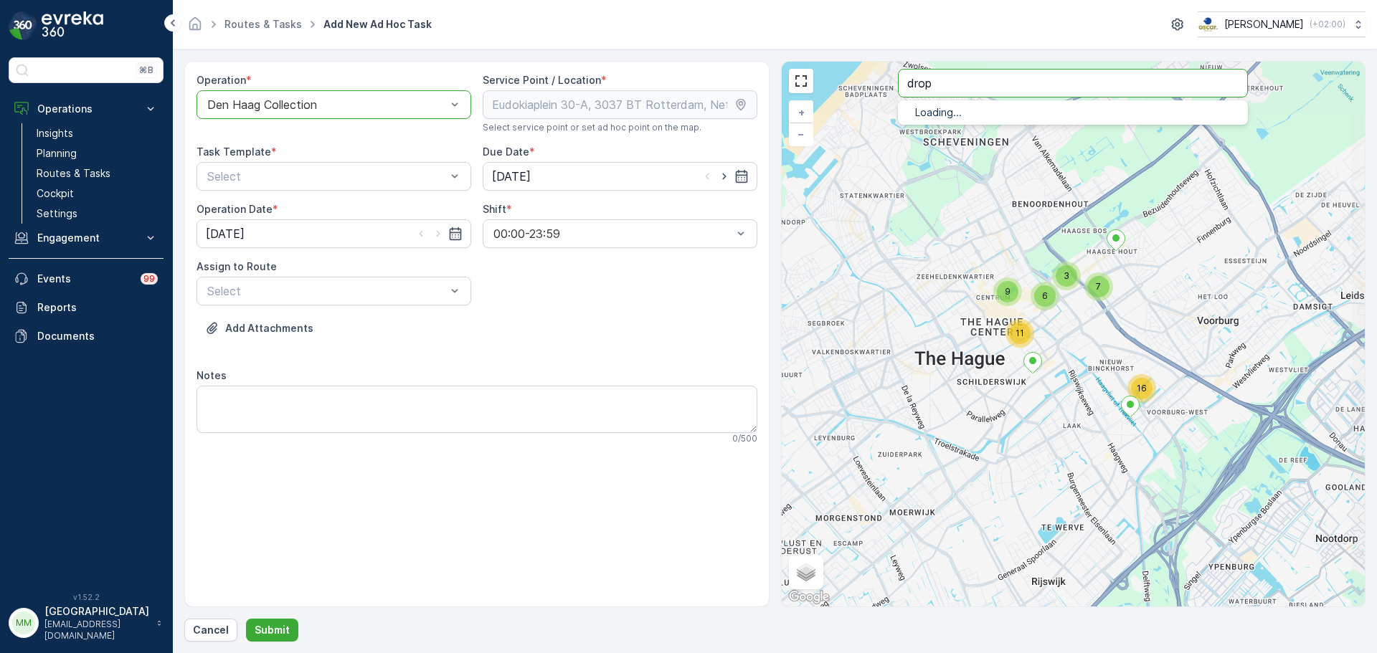
type input "drop"
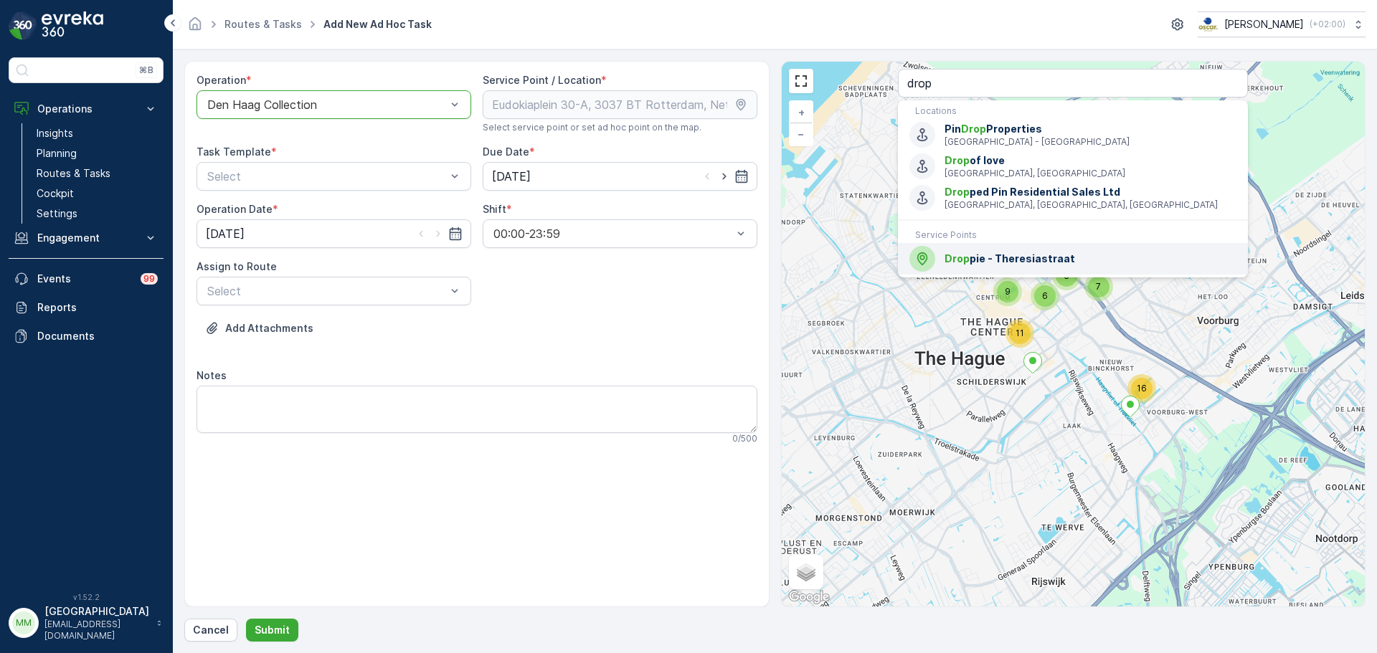
click at [993, 260] on span "Drop pie - Theresiastraat" at bounding box center [1091, 259] width 292 height 14
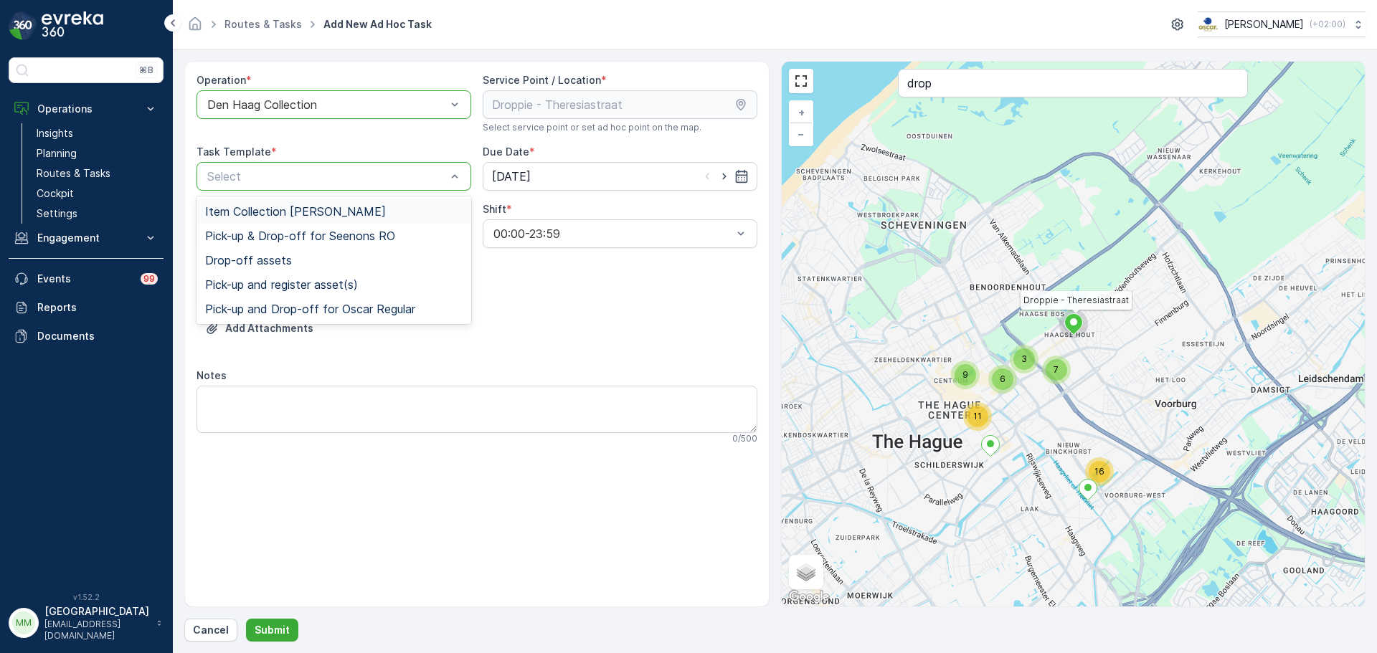
click at [209, 167] on div "Select" at bounding box center [334, 176] width 275 height 29
click at [288, 210] on span "Item Collection [PERSON_NAME]" at bounding box center [295, 211] width 181 height 13
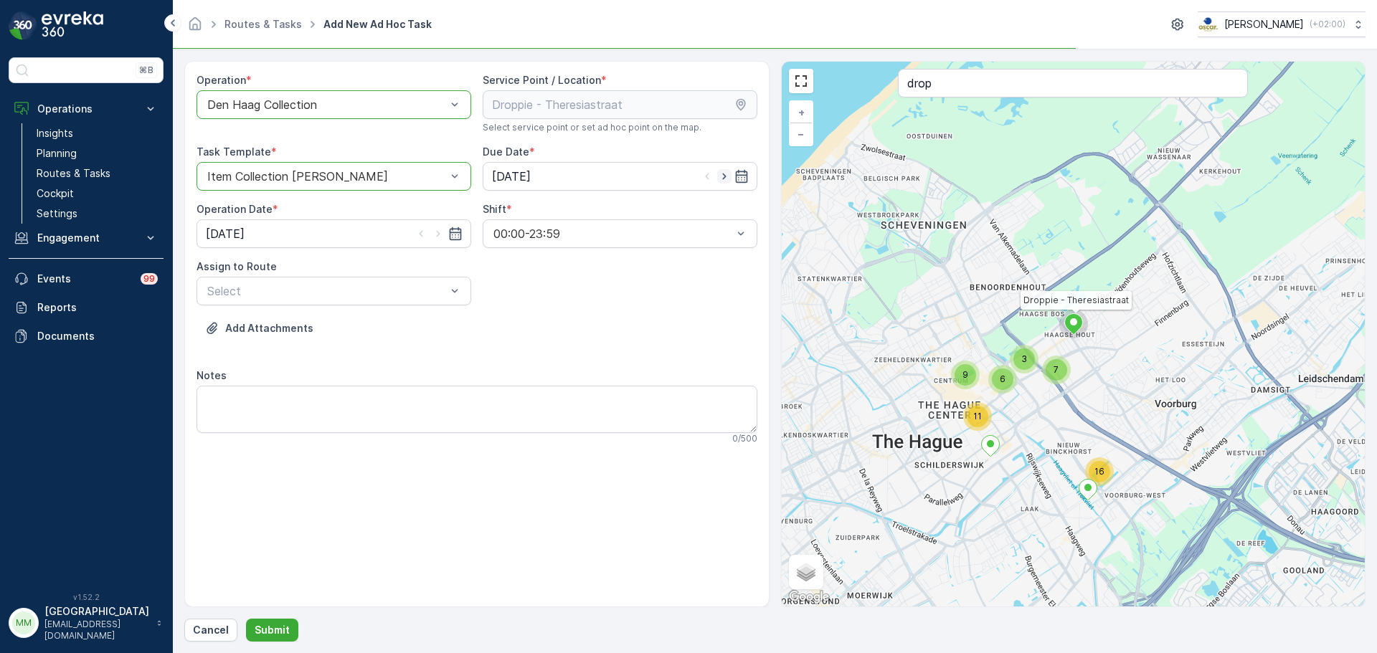
click at [723, 174] on icon "button" at bounding box center [724, 176] width 14 height 14
type input "[DATE]"
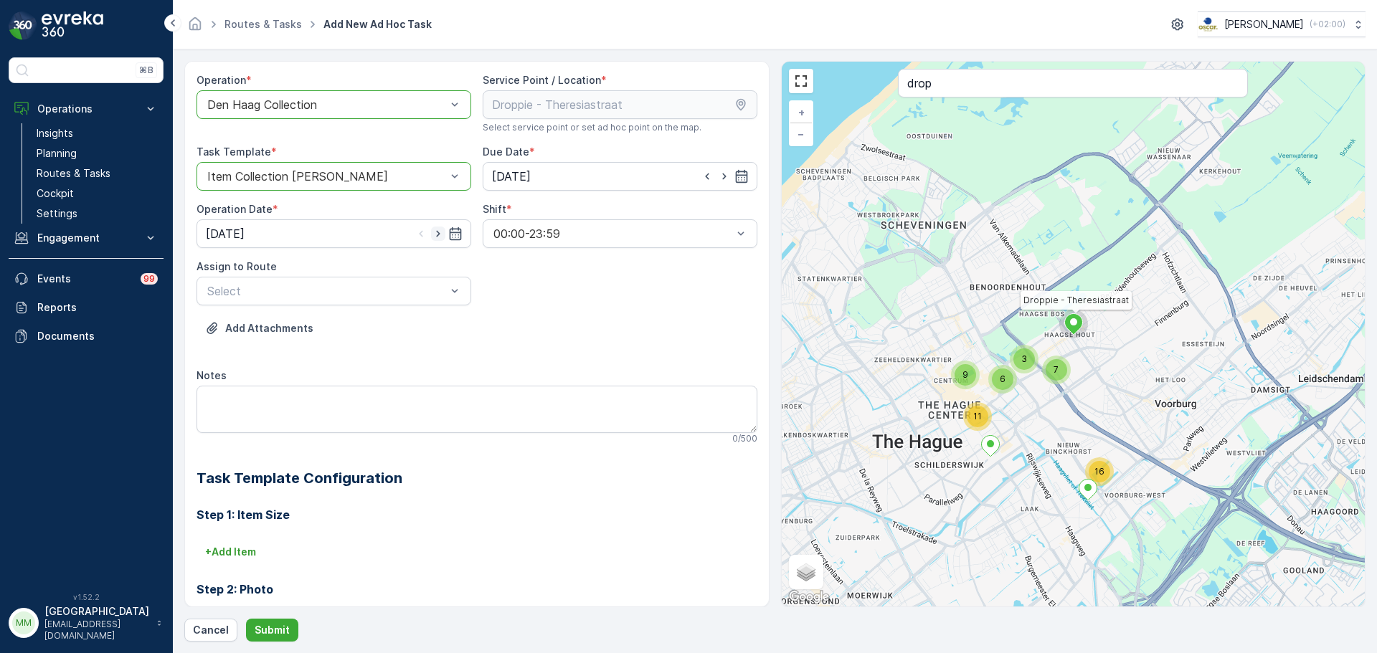
click at [440, 233] on icon "button" at bounding box center [438, 234] width 14 height 14
type input "[DATE]"
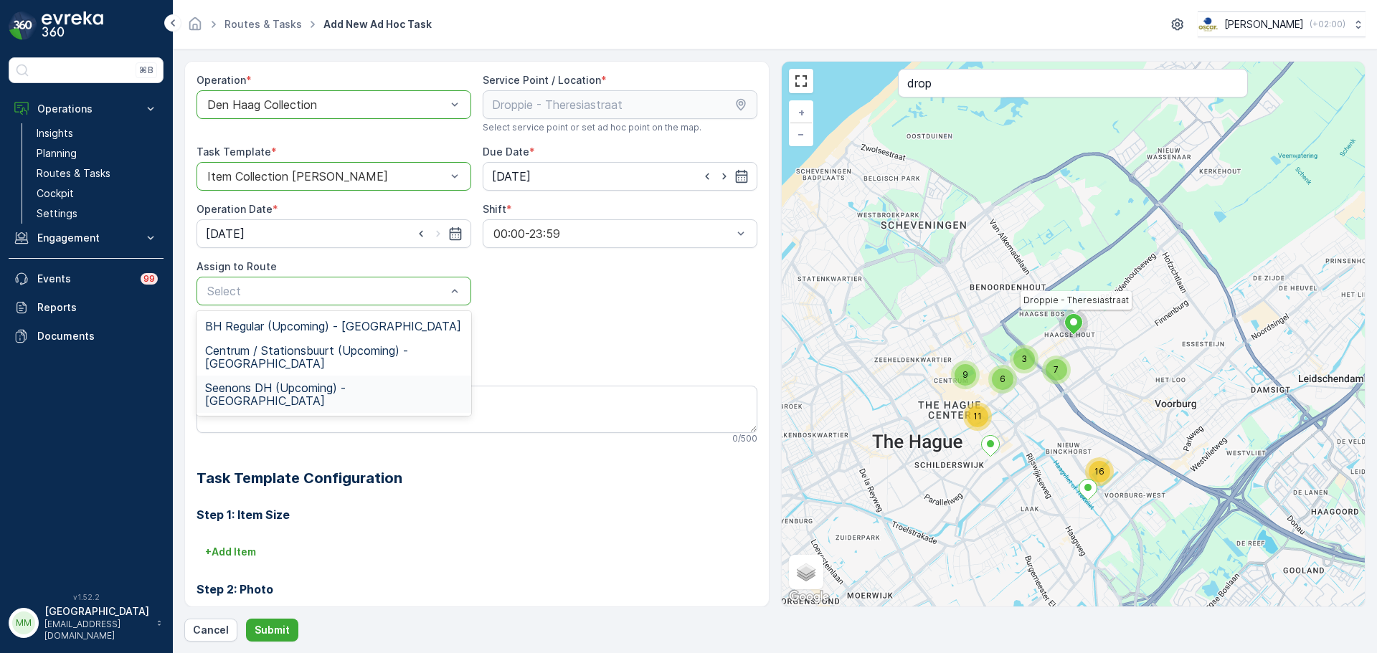
click at [340, 389] on span "Seenons DH (Upcoming) - [GEOGRAPHIC_DATA]" at bounding box center [333, 395] width 257 height 26
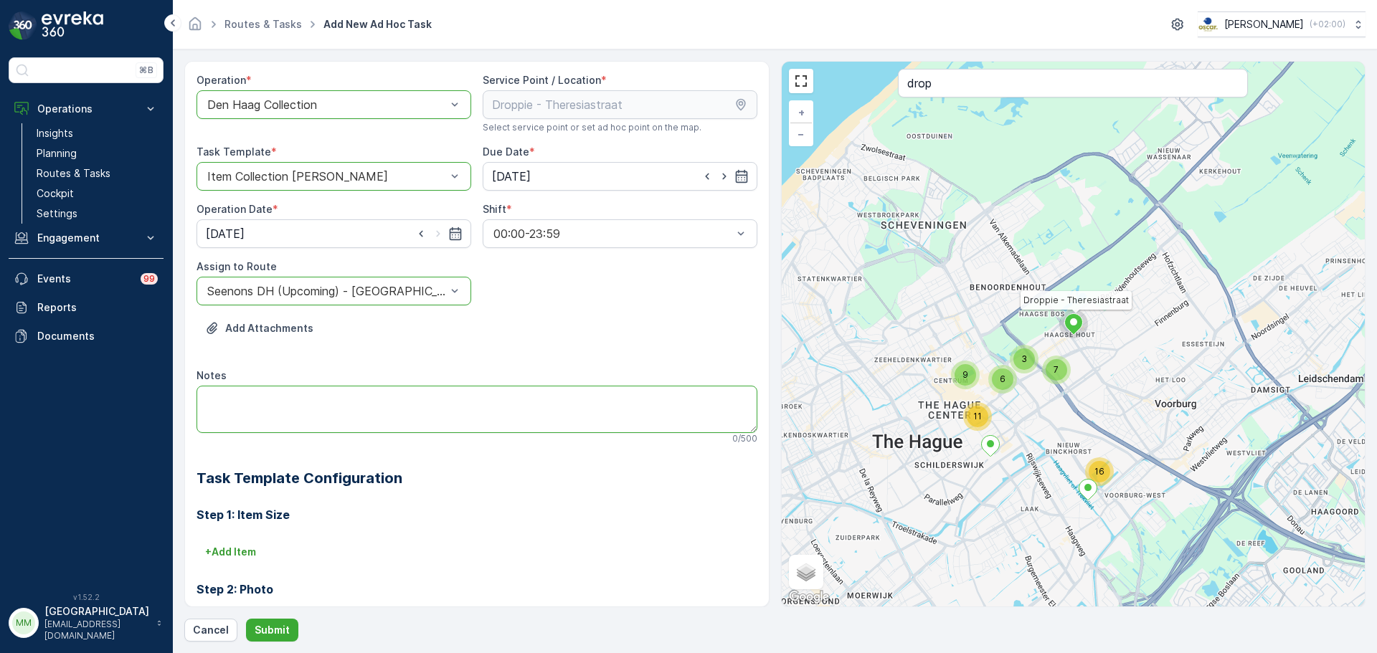
click at [334, 405] on textarea "Notes" at bounding box center [477, 409] width 561 height 47
type textarea "graag brengen: 10x rollen 140L PD"
click at [275, 624] on p "Submit" at bounding box center [272, 630] width 35 height 14
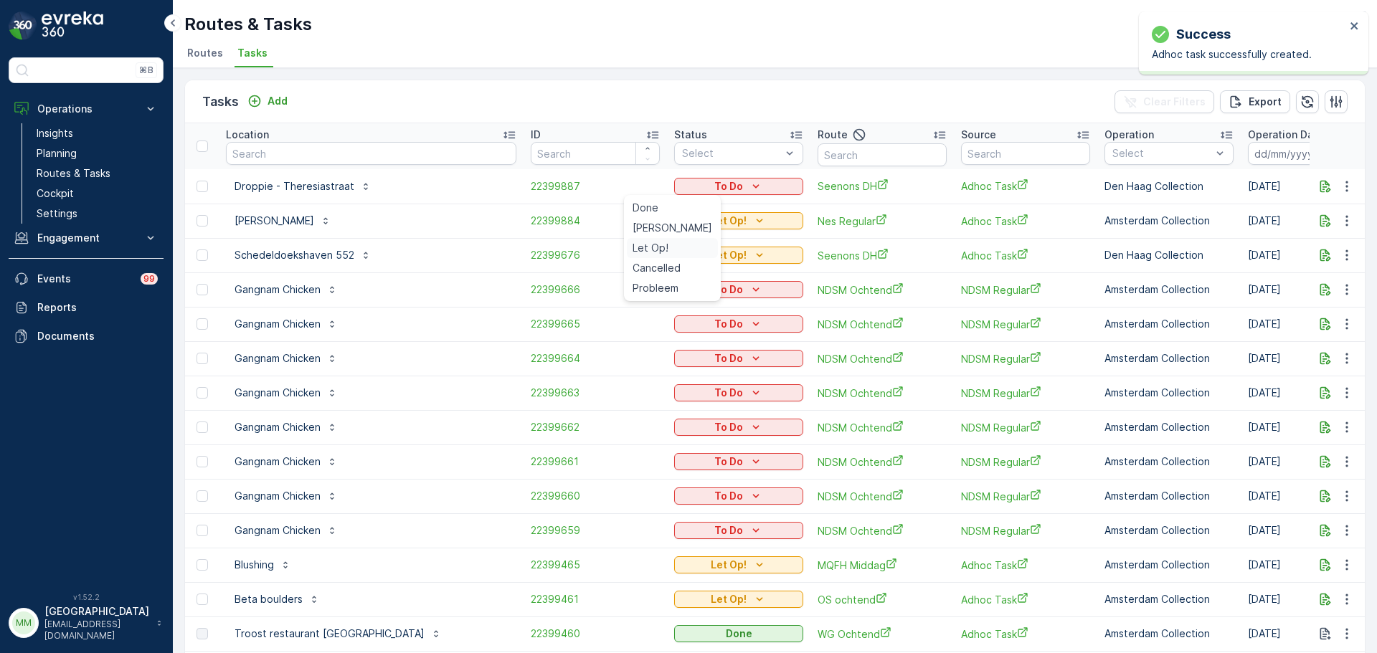
click at [661, 249] on span "Let Op!" at bounding box center [651, 248] width 36 height 14
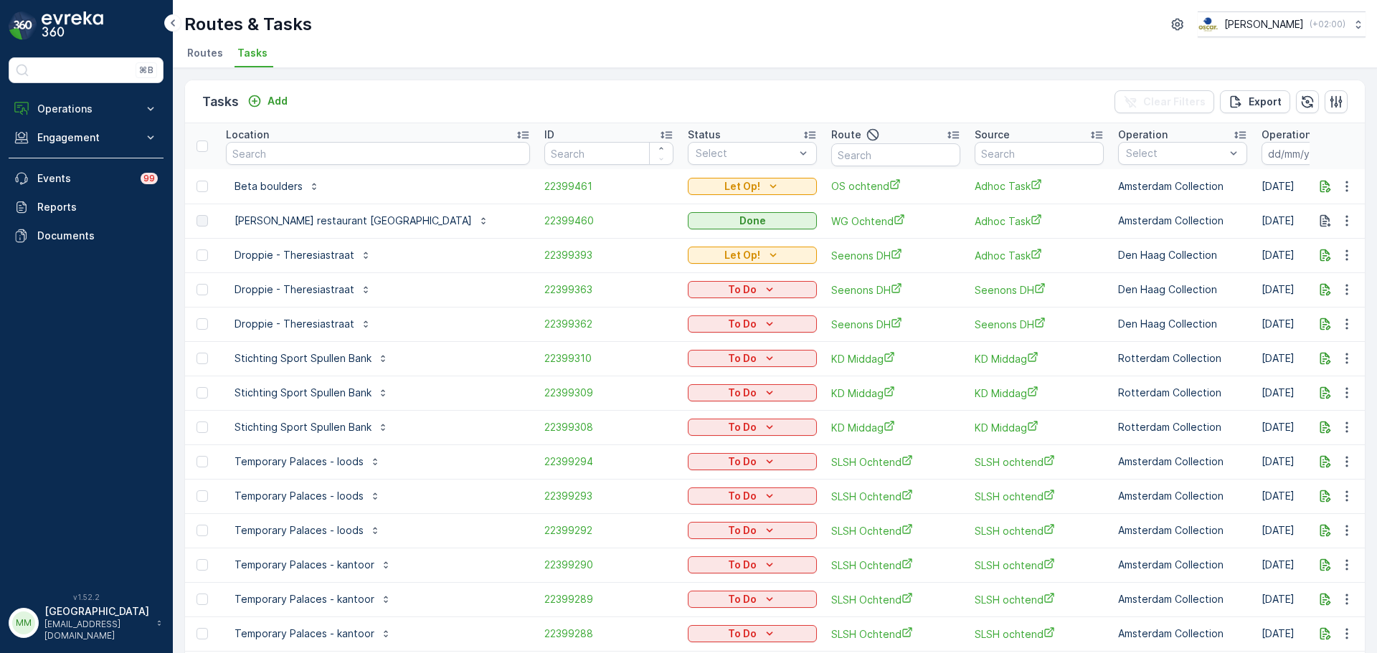
click at [293, 151] on input "text" at bounding box center [378, 153] width 304 height 23
type input "van kerk"
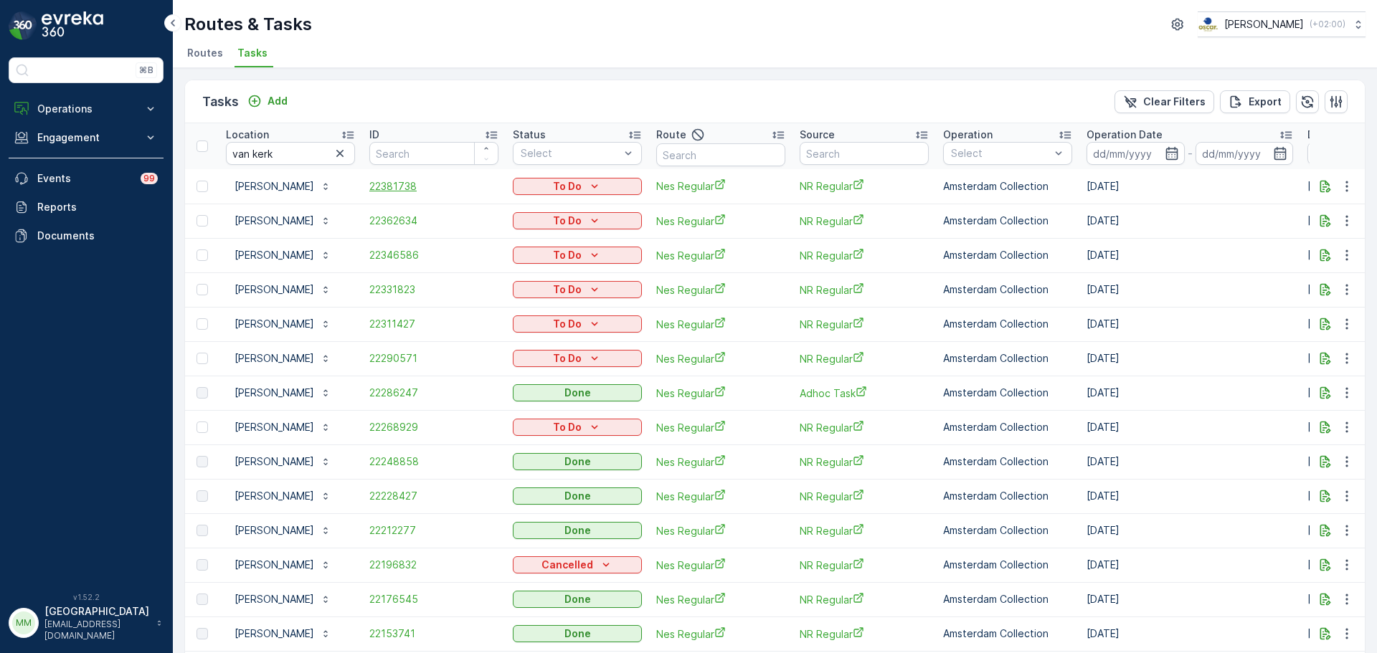
click at [400, 189] on span "22381738" at bounding box center [433, 186] width 129 height 14
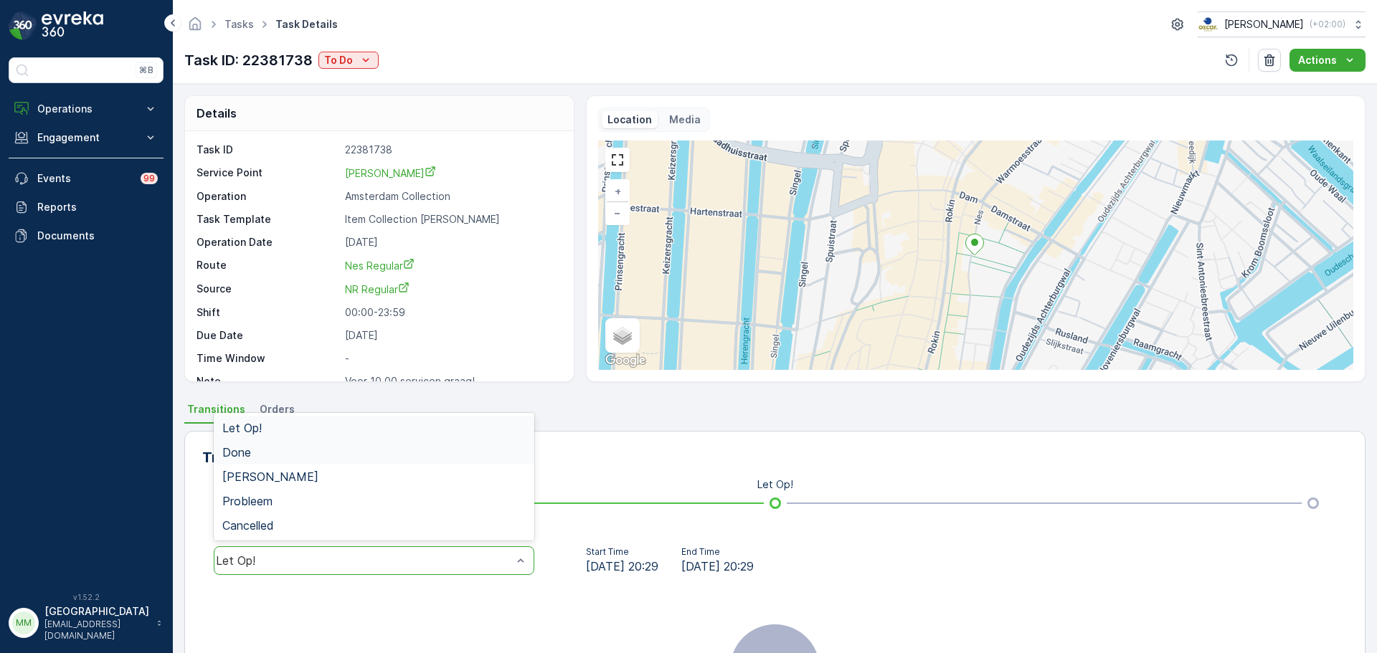
click at [261, 449] on div "Done" at bounding box center [373, 452] width 303 height 13
